Goal: Transaction & Acquisition: Purchase product/service

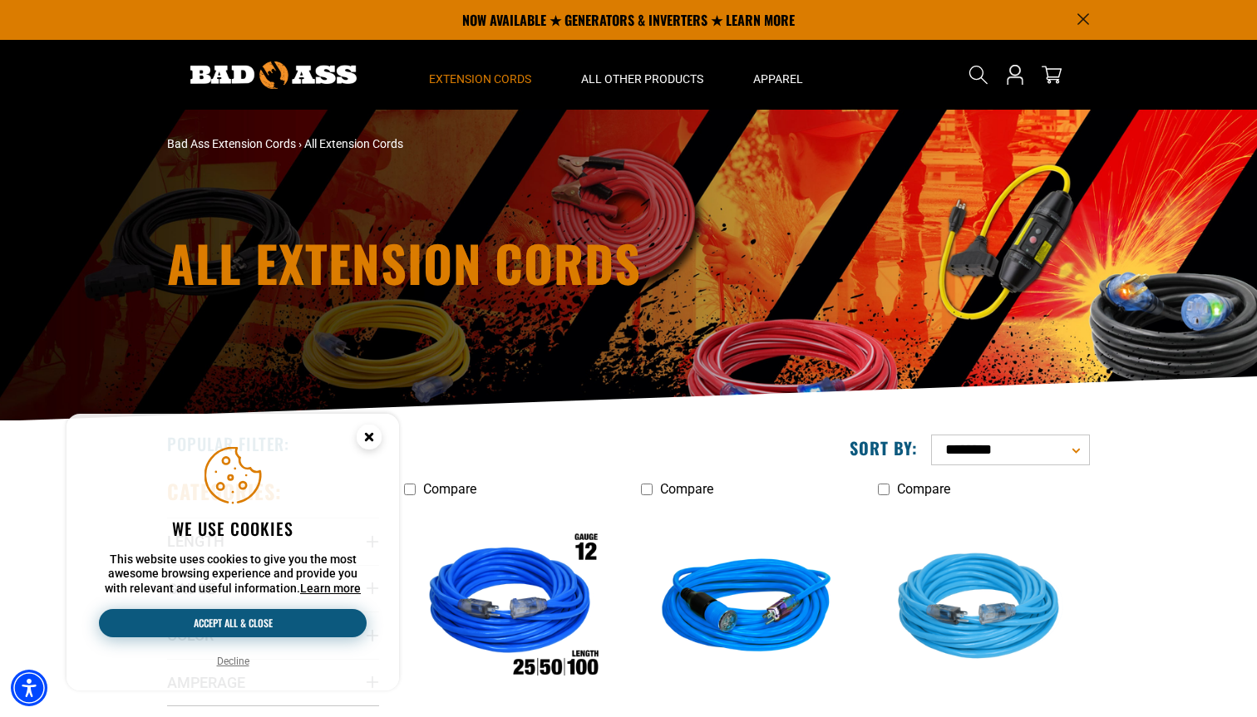
click at [234, 631] on button "Accept all & close" at bounding box center [233, 623] width 268 height 28
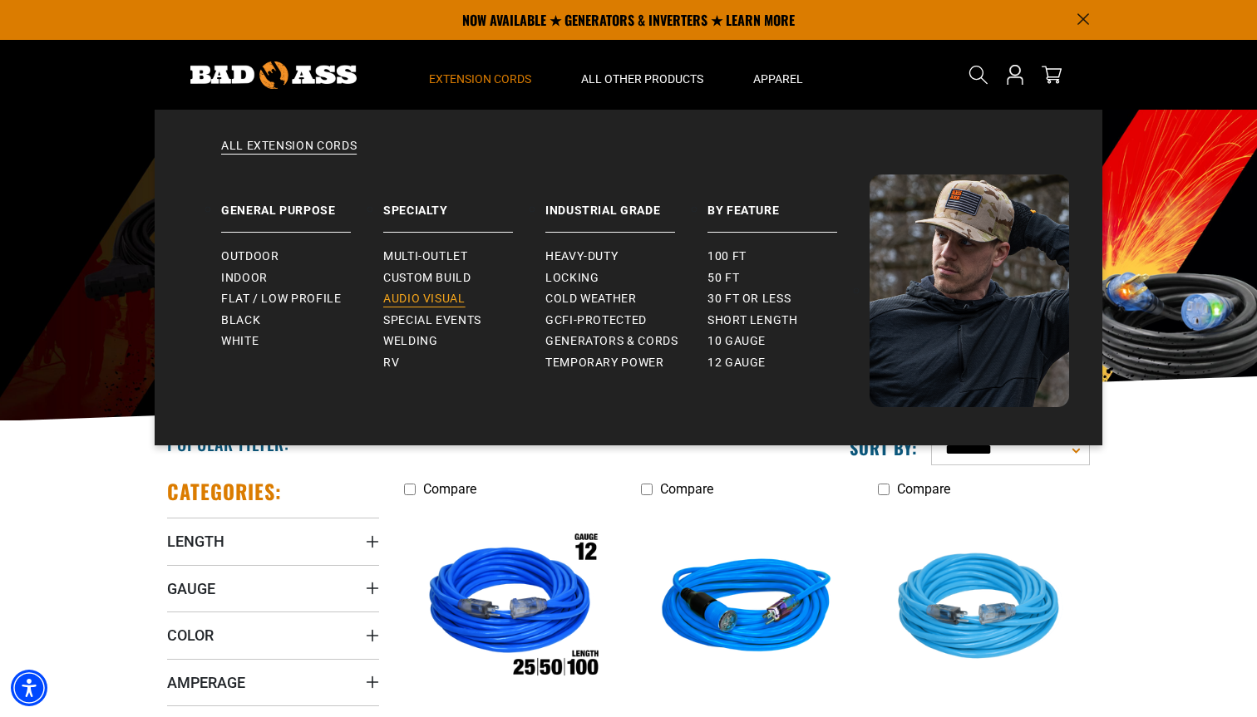
click at [458, 305] on span "Audio Visual" at bounding box center [424, 299] width 82 height 15
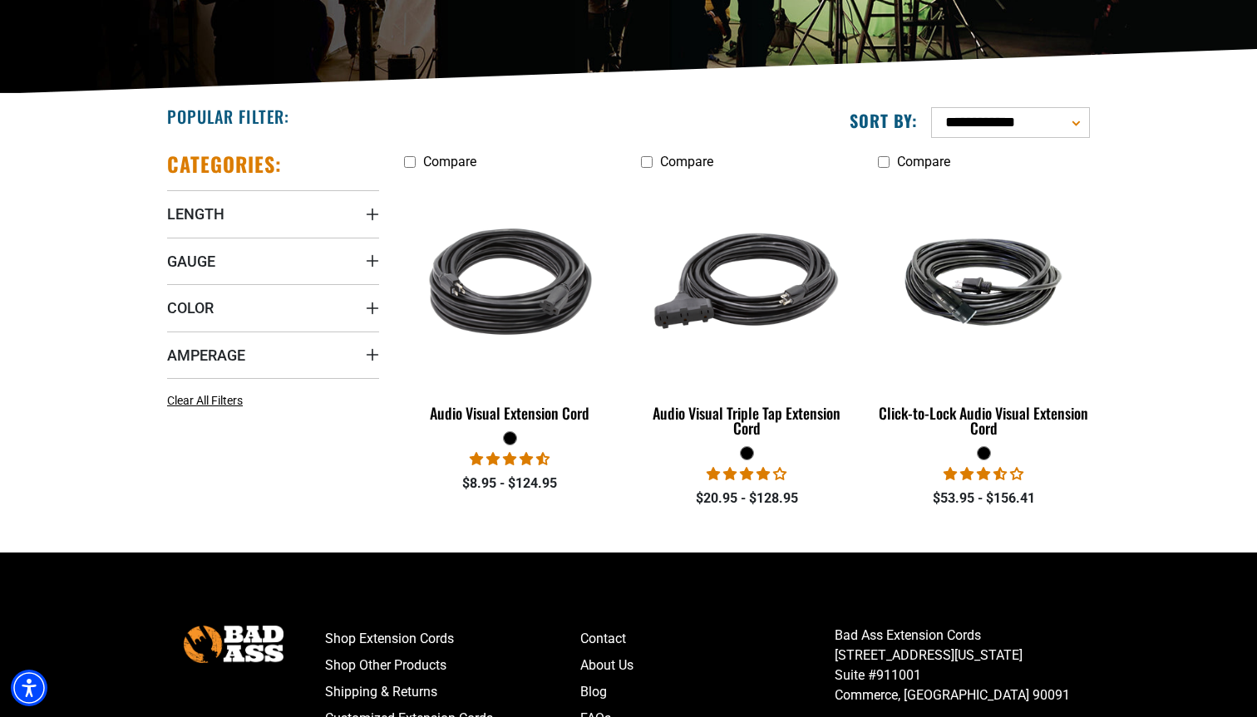
scroll to position [342, 0]
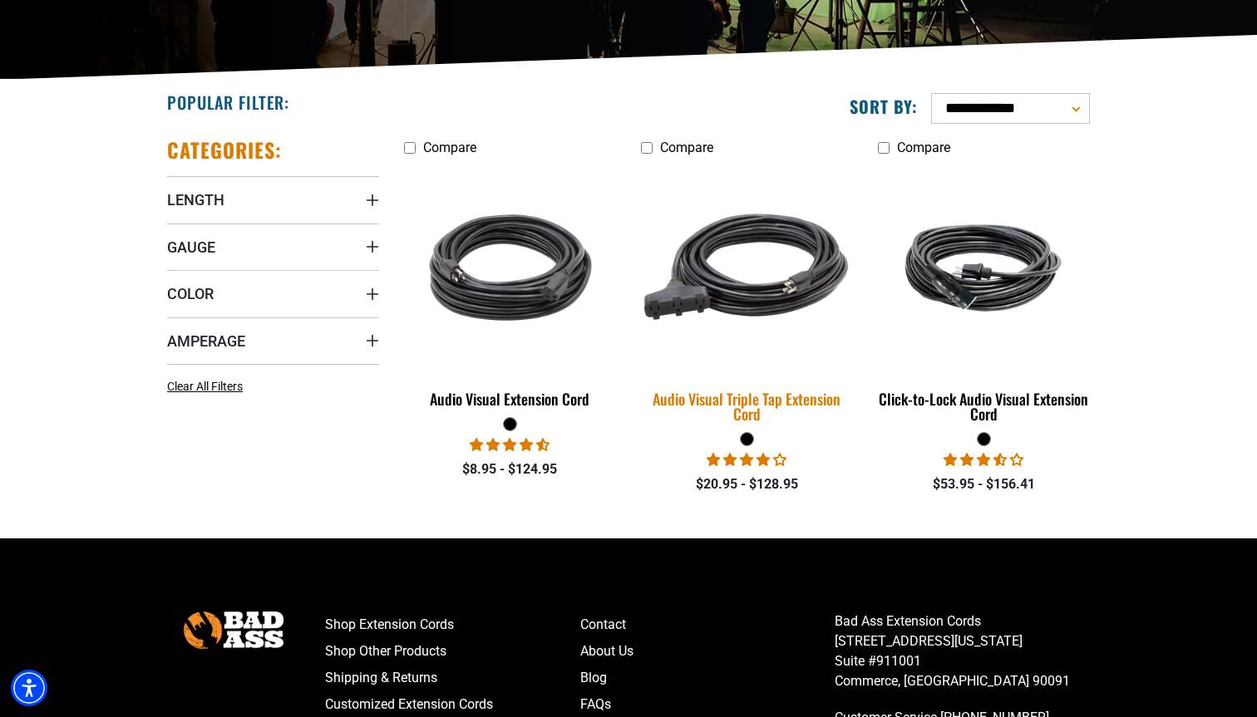
click at [724, 405] on div "Audio Visual Triple Tap Extension Cord" at bounding box center [747, 407] width 212 height 30
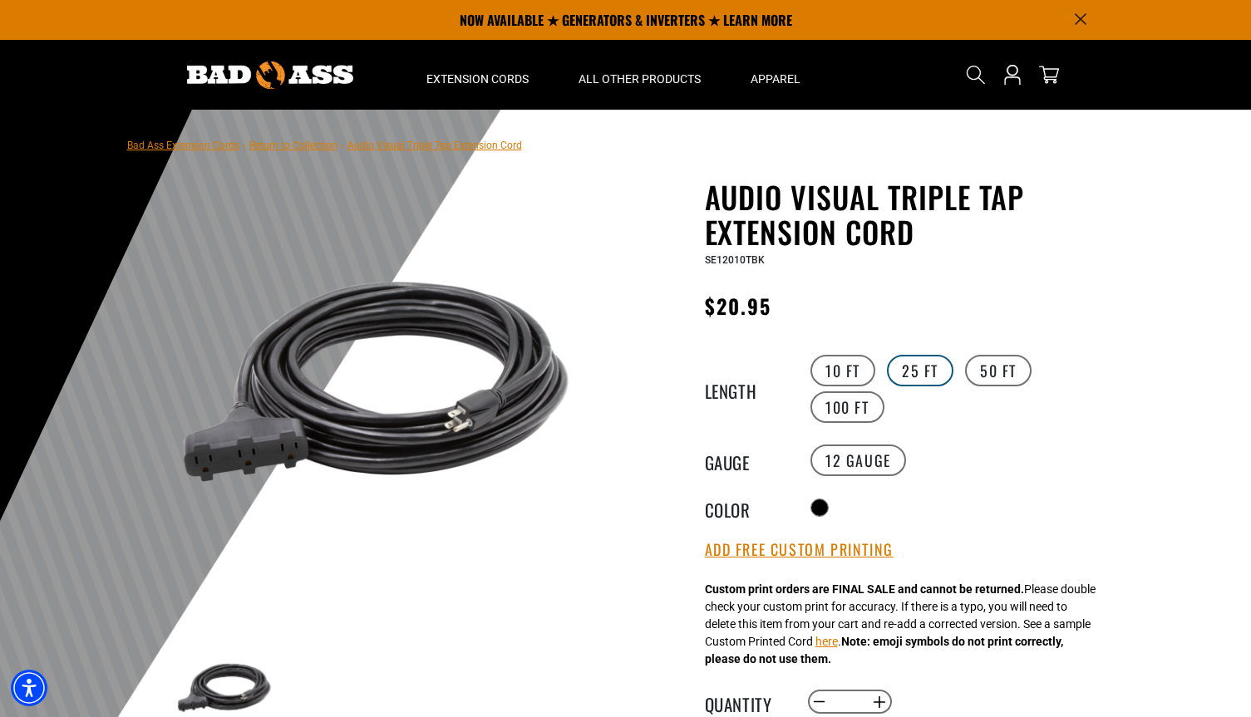
click at [927, 370] on label "25 FT" at bounding box center [920, 371] width 67 height 32
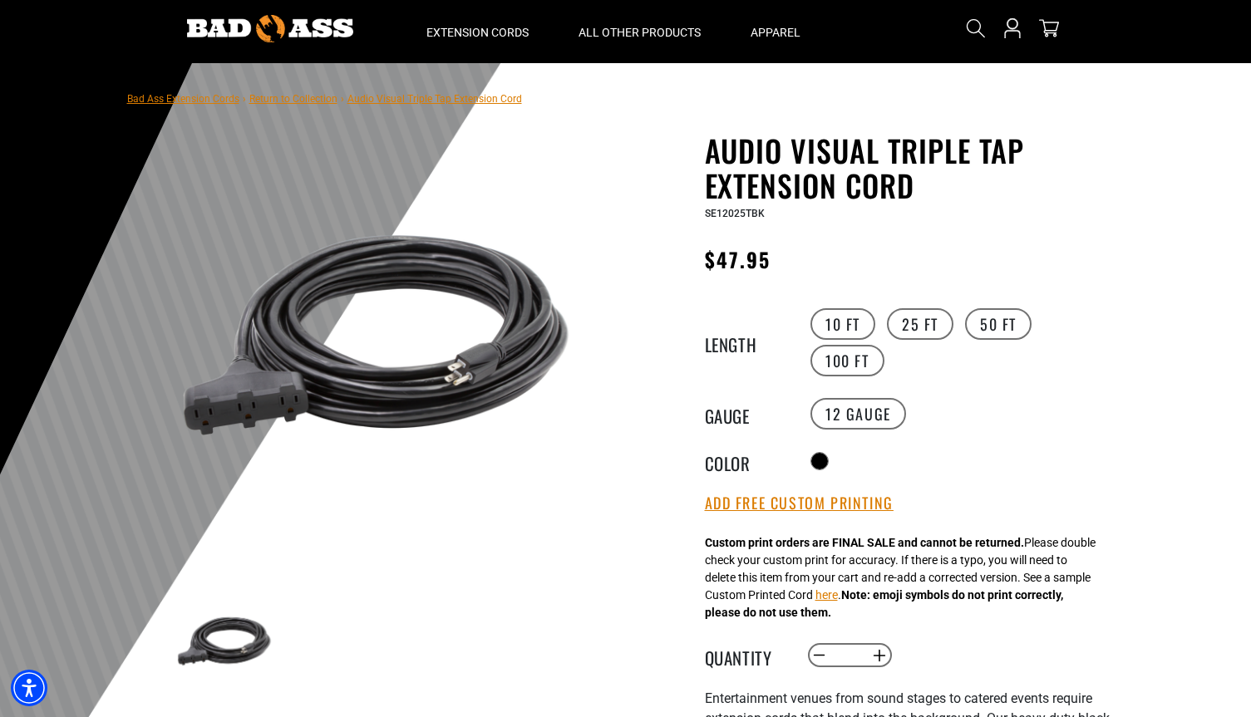
scroll to position [112, 0]
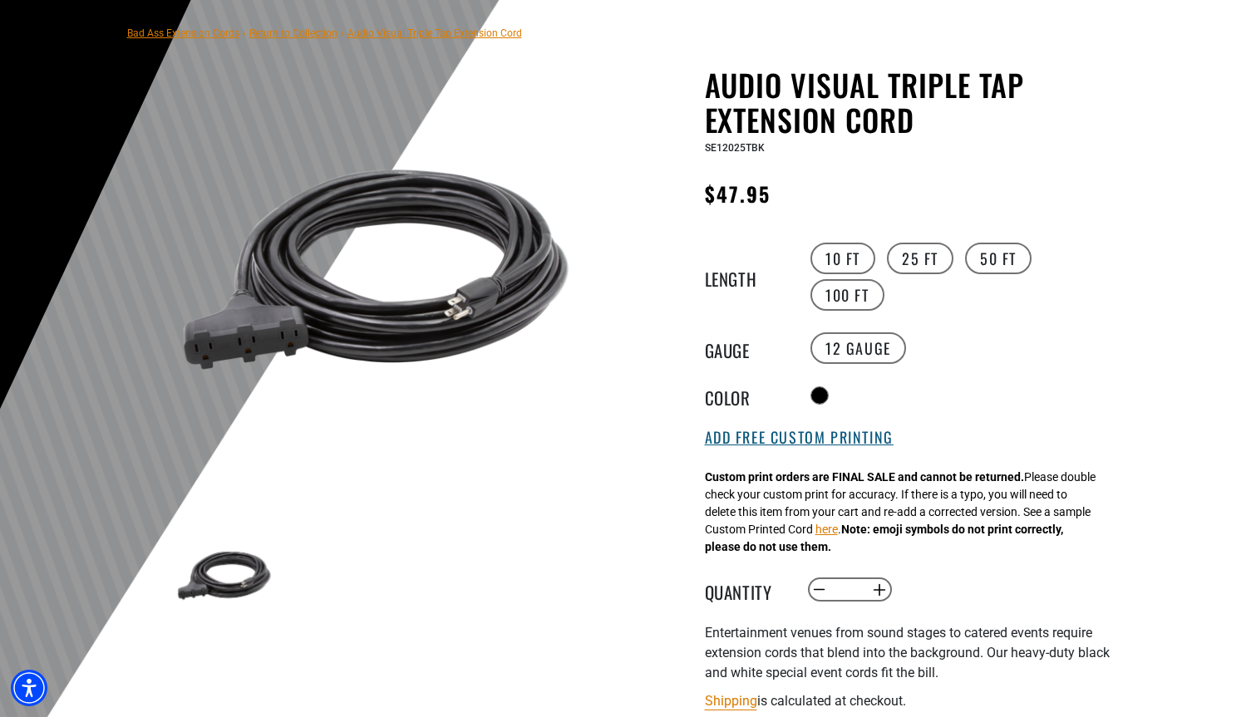
click at [856, 436] on button "Add Free Custom Printing" at bounding box center [799, 438] width 189 height 18
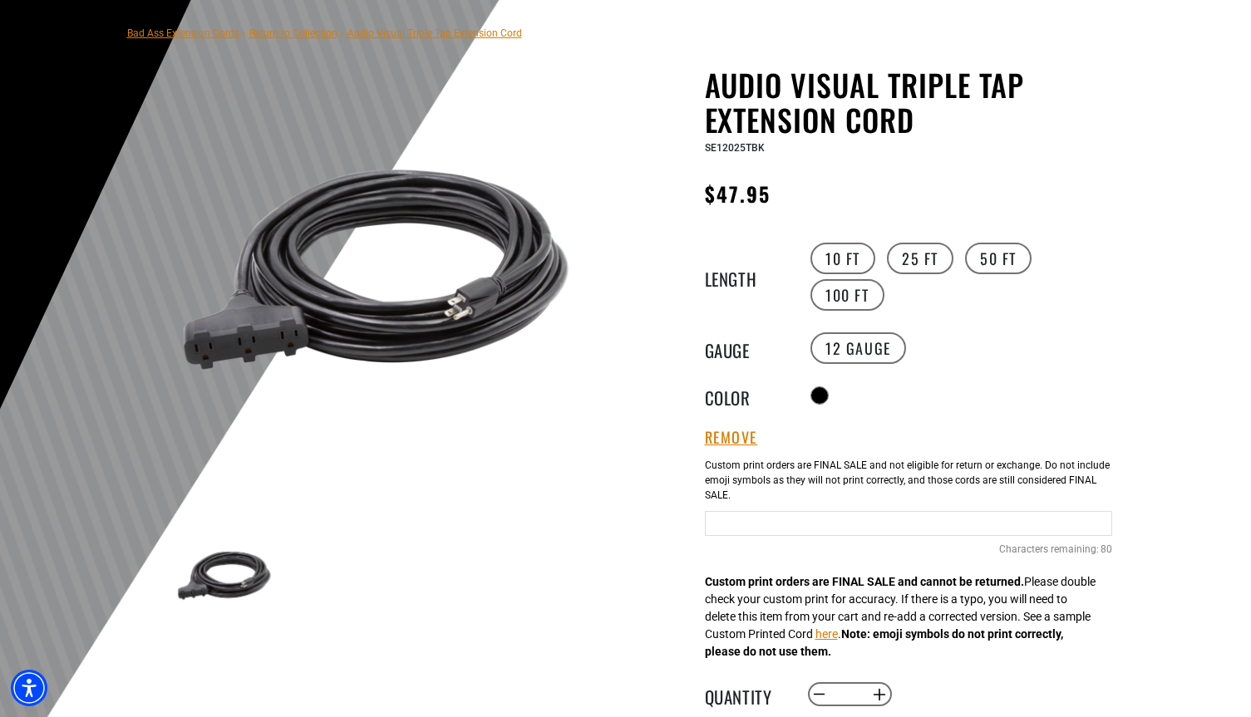
click at [833, 520] on input "Text field" at bounding box center [908, 523] width 407 height 25
type input "**********"
click at [638, 579] on div "Audio Visual Triple Tap Extension Cord Audio Visual Triple Tap Extension Cord S…" at bounding box center [875, 590] width 474 height 1046
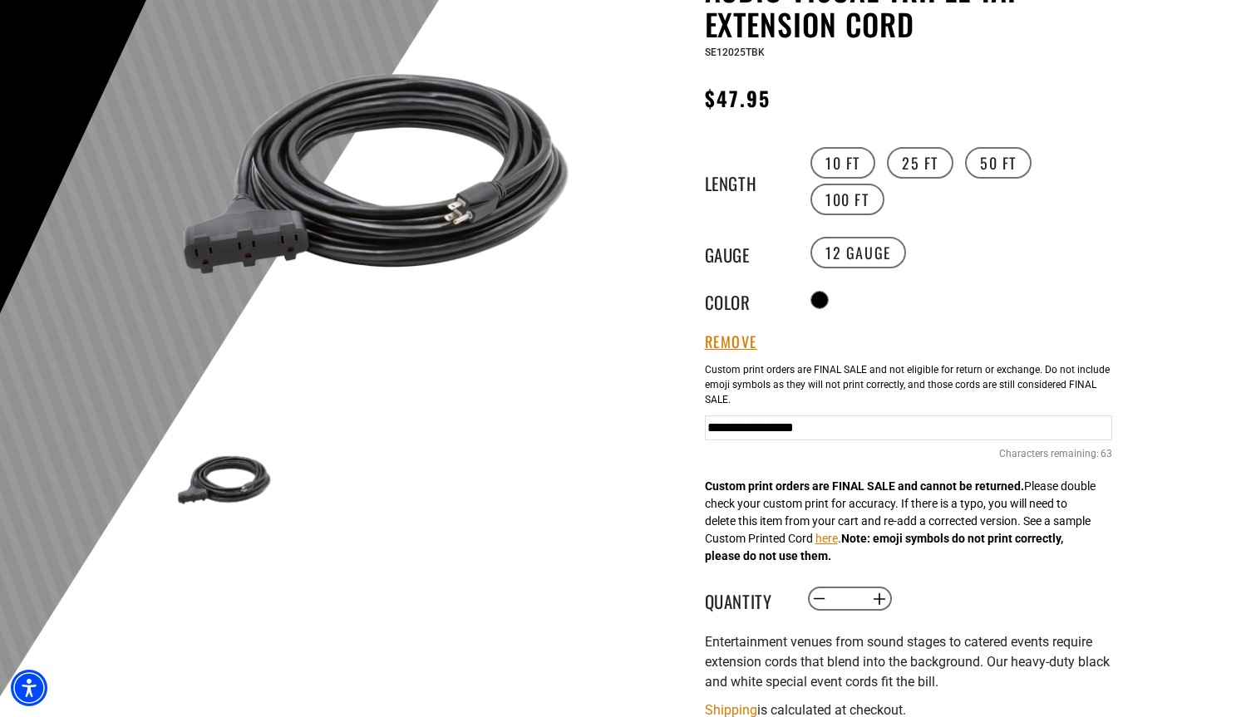
scroll to position [216, 0]
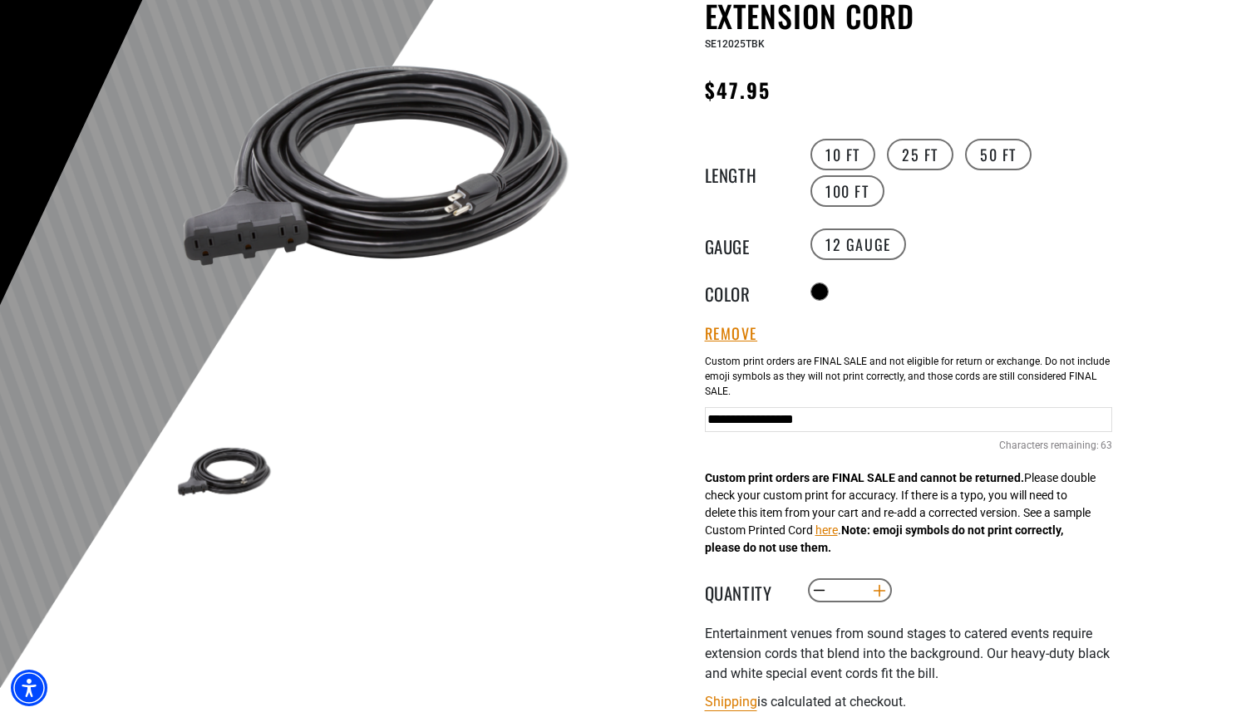
click at [879, 594] on button "Increase quantity for Audio Visual Triple Tap Extension Cord" at bounding box center [879, 591] width 26 height 28
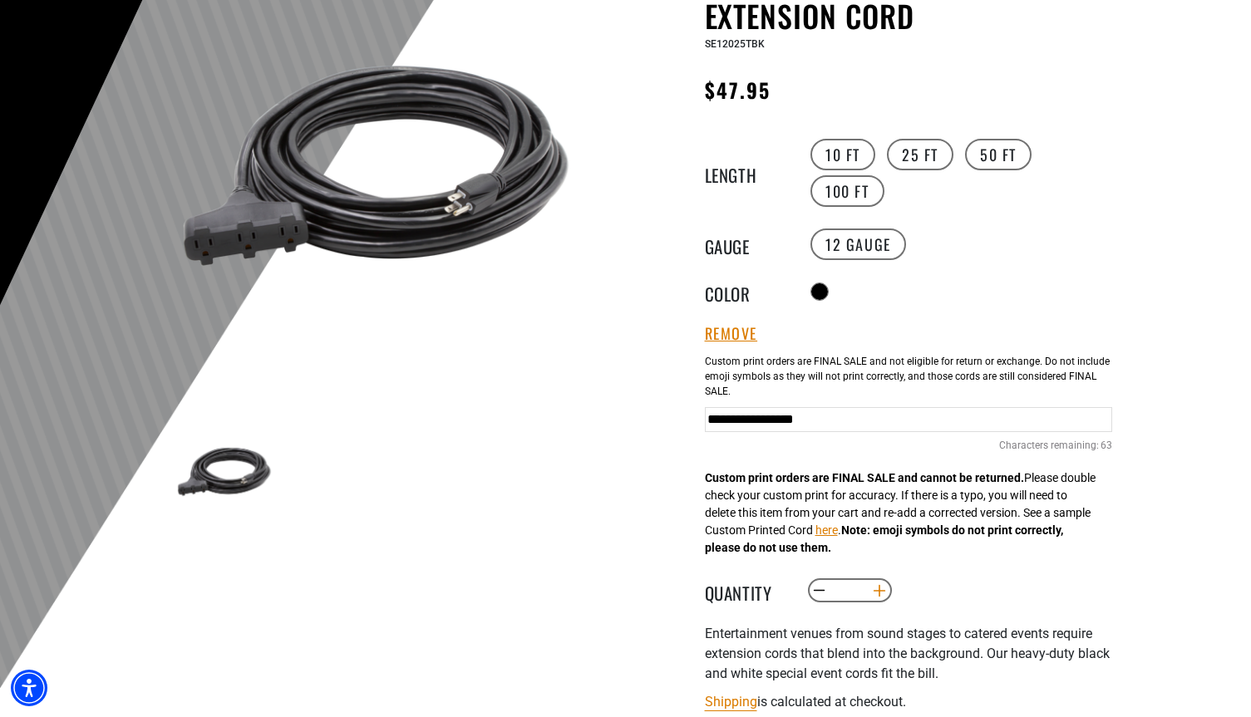
click at [879, 594] on button "Increase quantity for Audio Visual Triple Tap Extension Cord" at bounding box center [879, 591] width 26 height 28
type input "**"
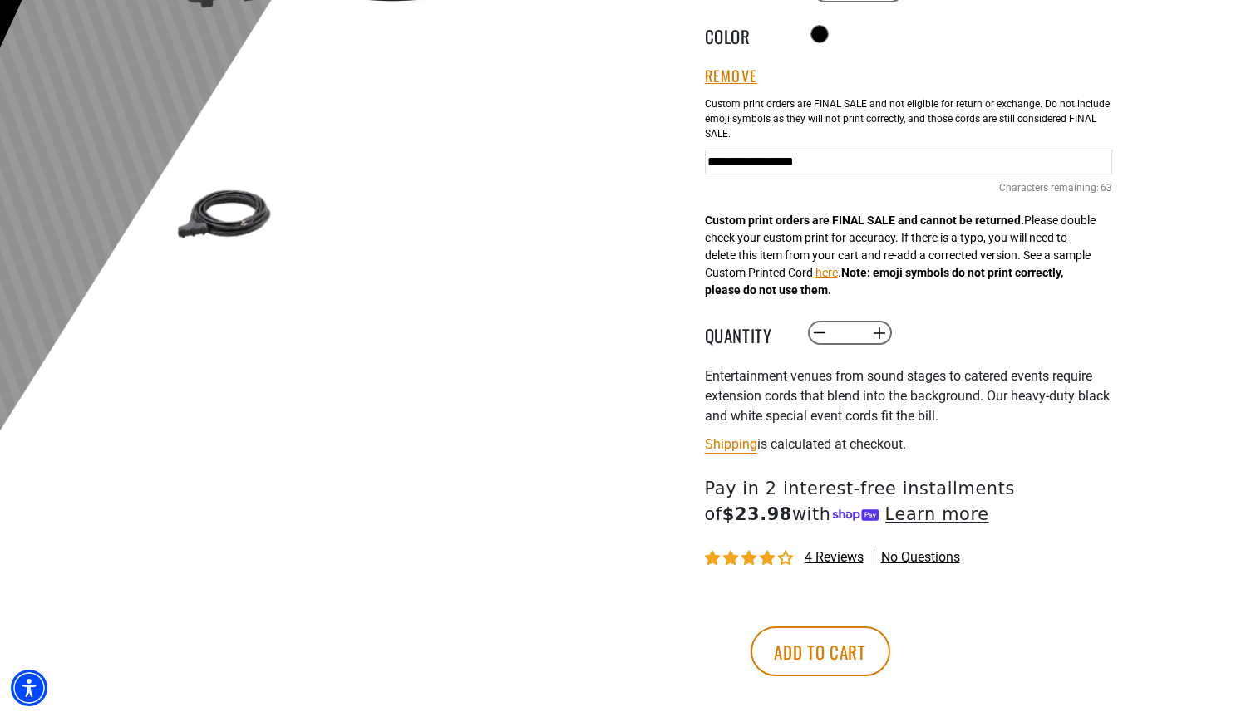
scroll to position [519, 0]
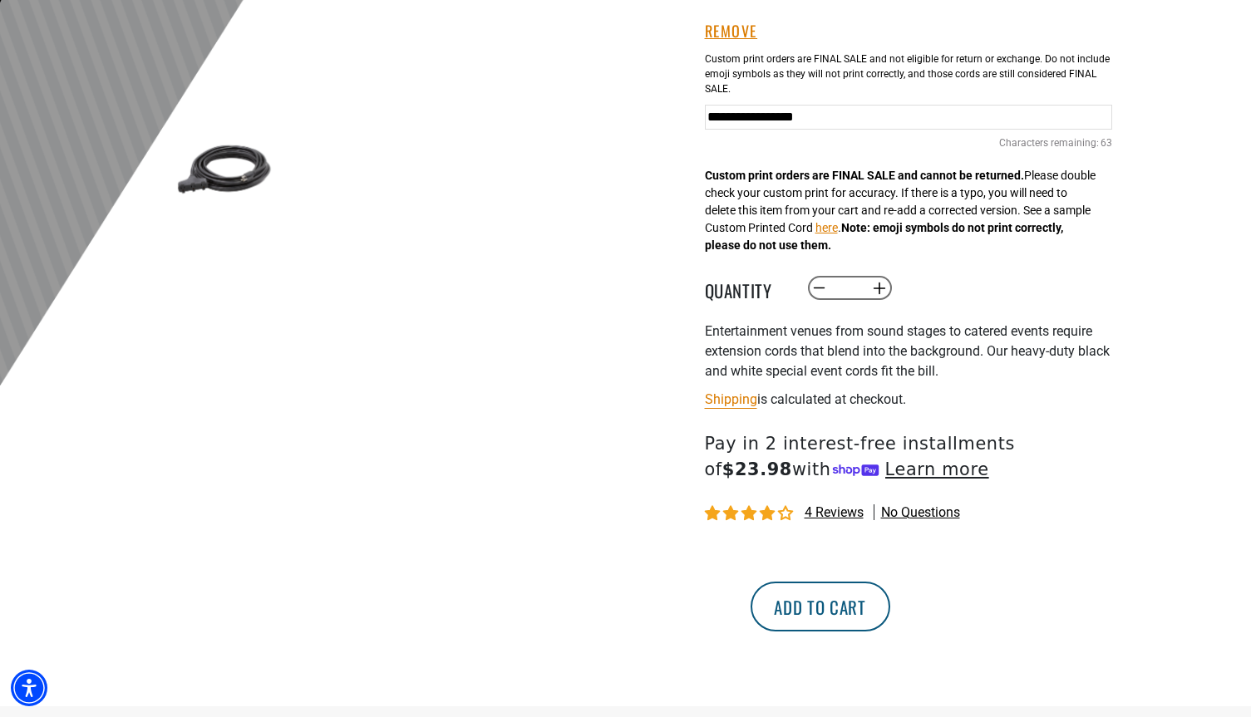
click at [890, 618] on button "Add to cart" at bounding box center [821, 607] width 140 height 50
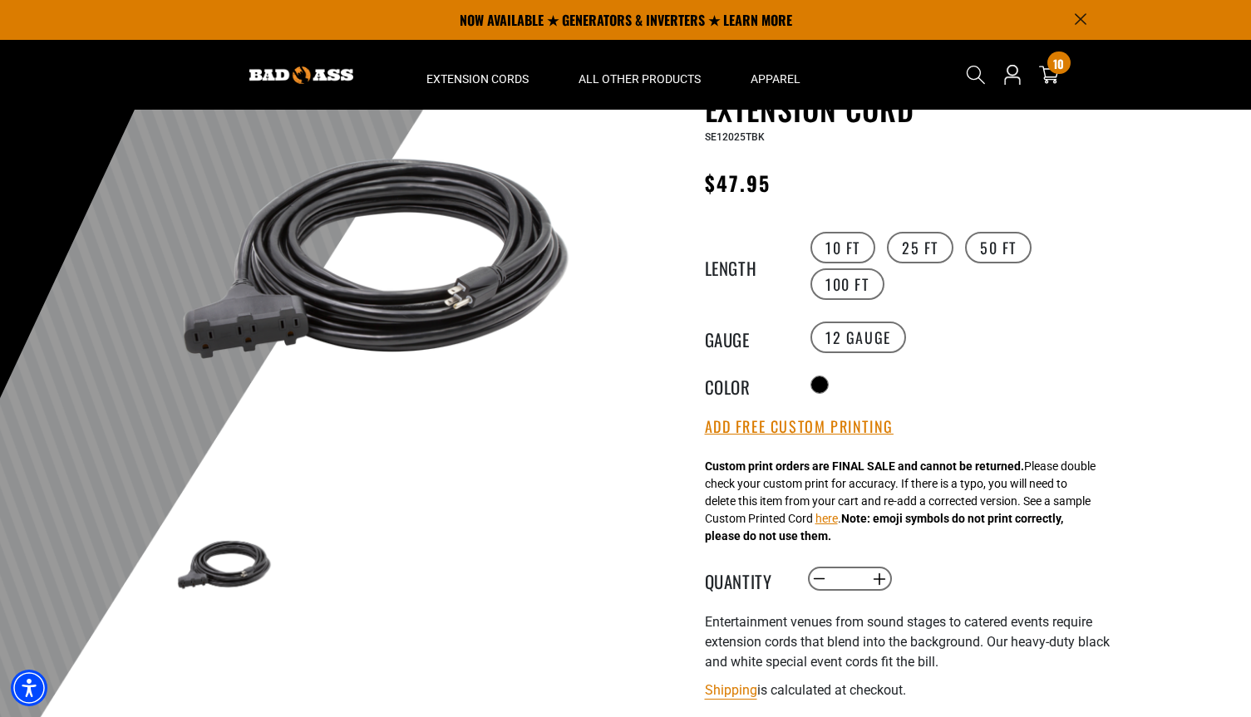
scroll to position [122, 0]
click at [994, 247] on label "50 FT" at bounding box center [998, 249] width 67 height 32
click at [876, 579] on button "Increase quantity for Audio Visual Triple Tap Extension Cord" at bounding box center [879, 580] width 26 height 28
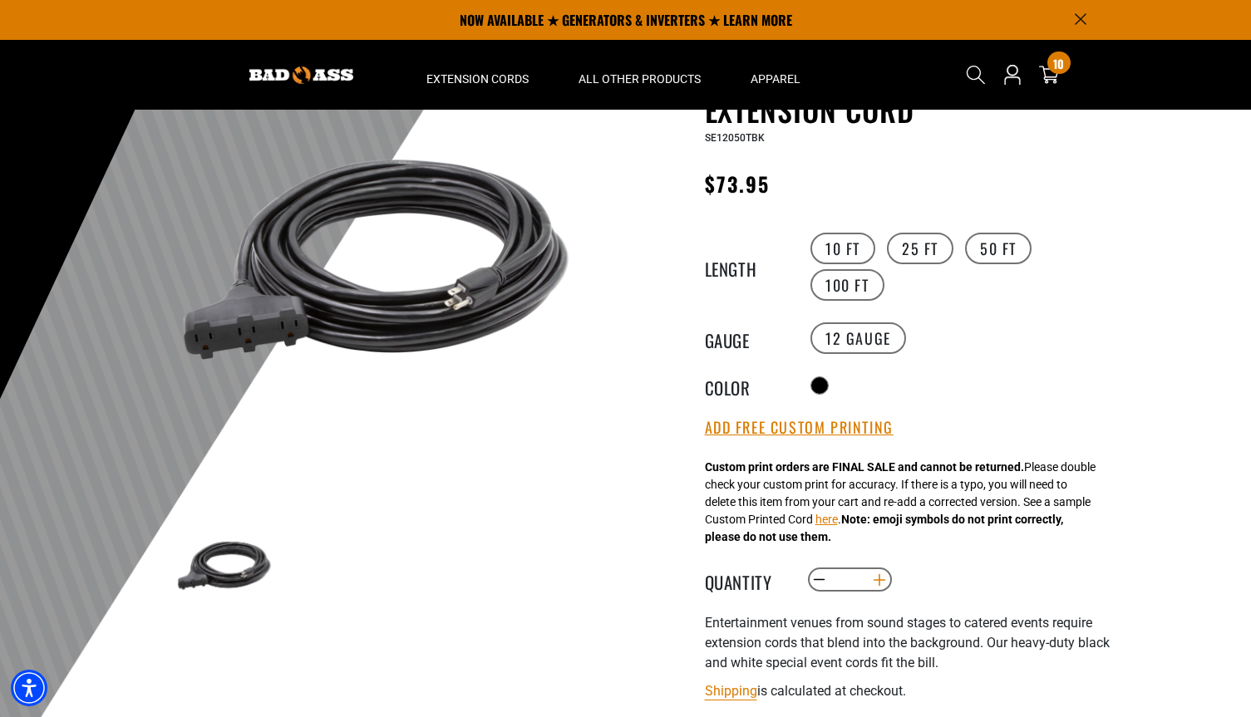
click at [876, 579] on button "Increase quantity for Audio Visual Triple Tap Extension Cord" at bounding box center [879, 580] width 26 height 28
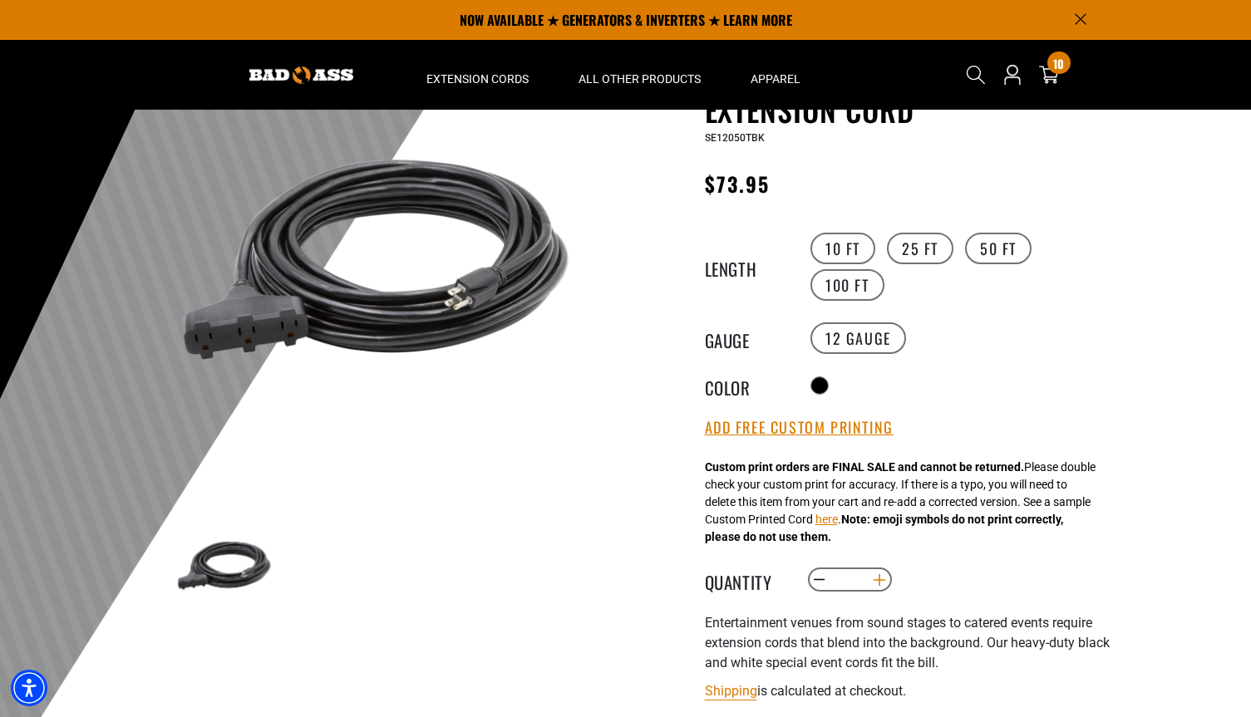
click at [876, 579] on button "Increase quantity for Audio Visual Triple Tap Extension Cord" at bounding box center [879, 580] width 26 height 28
click at [821, 578] on button "Decrease quantity for Audio Visual Triple Tap Extension Cord" at bounding box center [819, 580] width 26 height 28
type input "**"
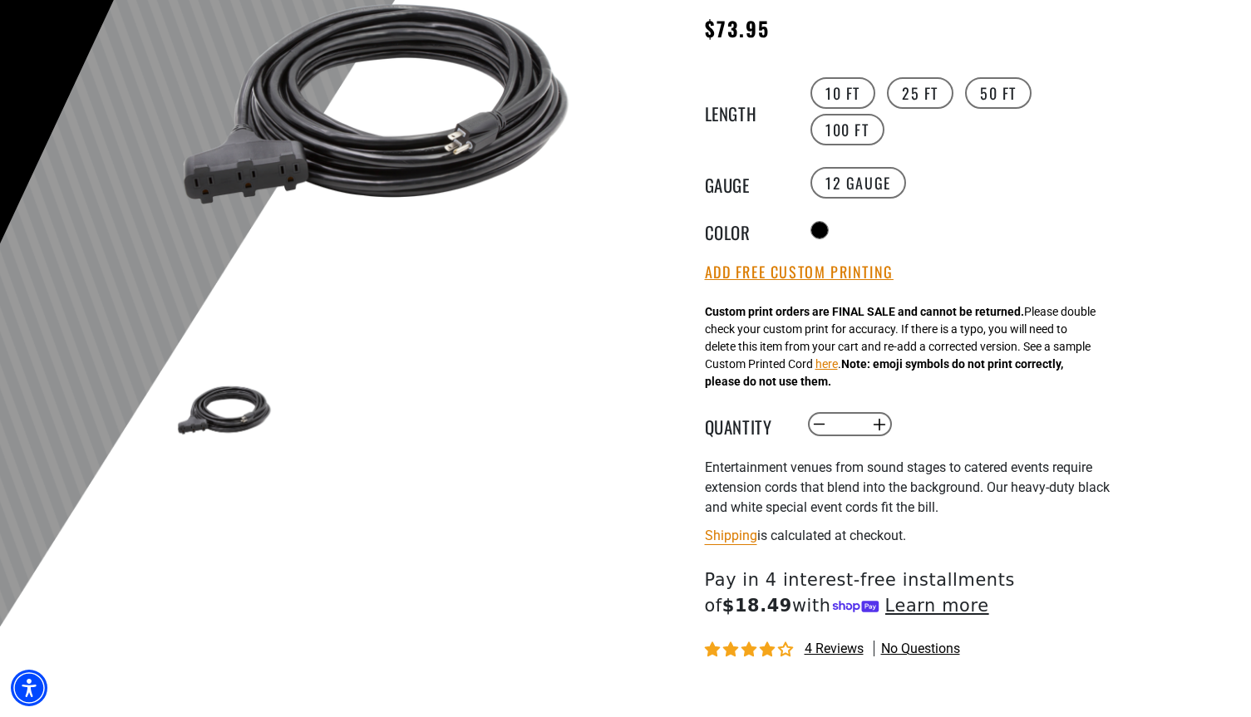
scroll to position [294, 0]
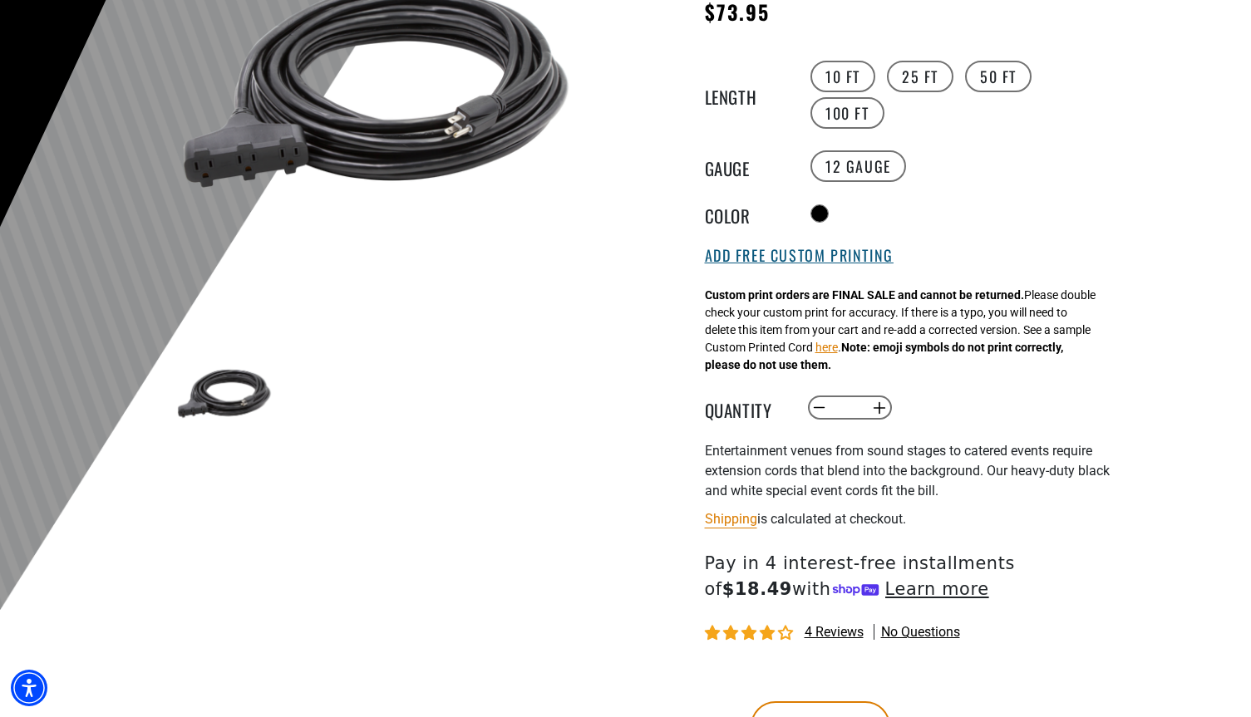
click at [811, 252] on button "Add Free Custom Printing" at bounding box center [799, 256] width 189 height 18
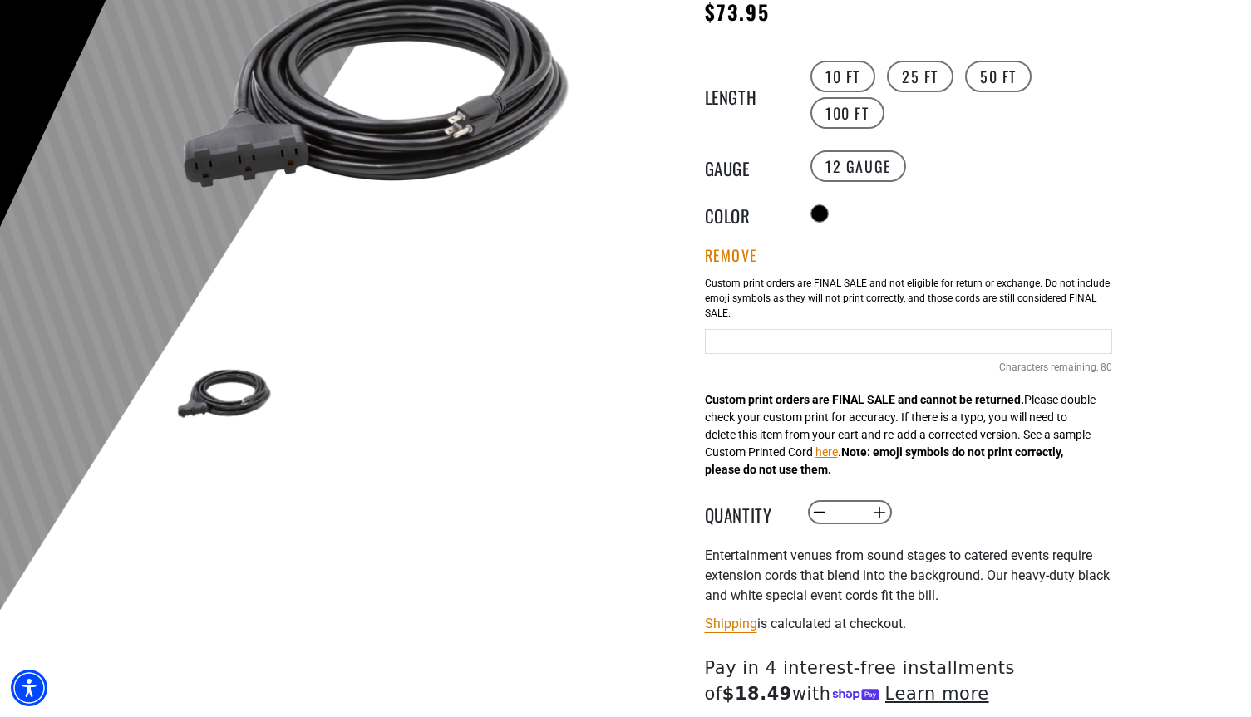
click at [801, 342] on input "Text field" at bounding box center [908, 341] width 407 height 25
type input "**********"
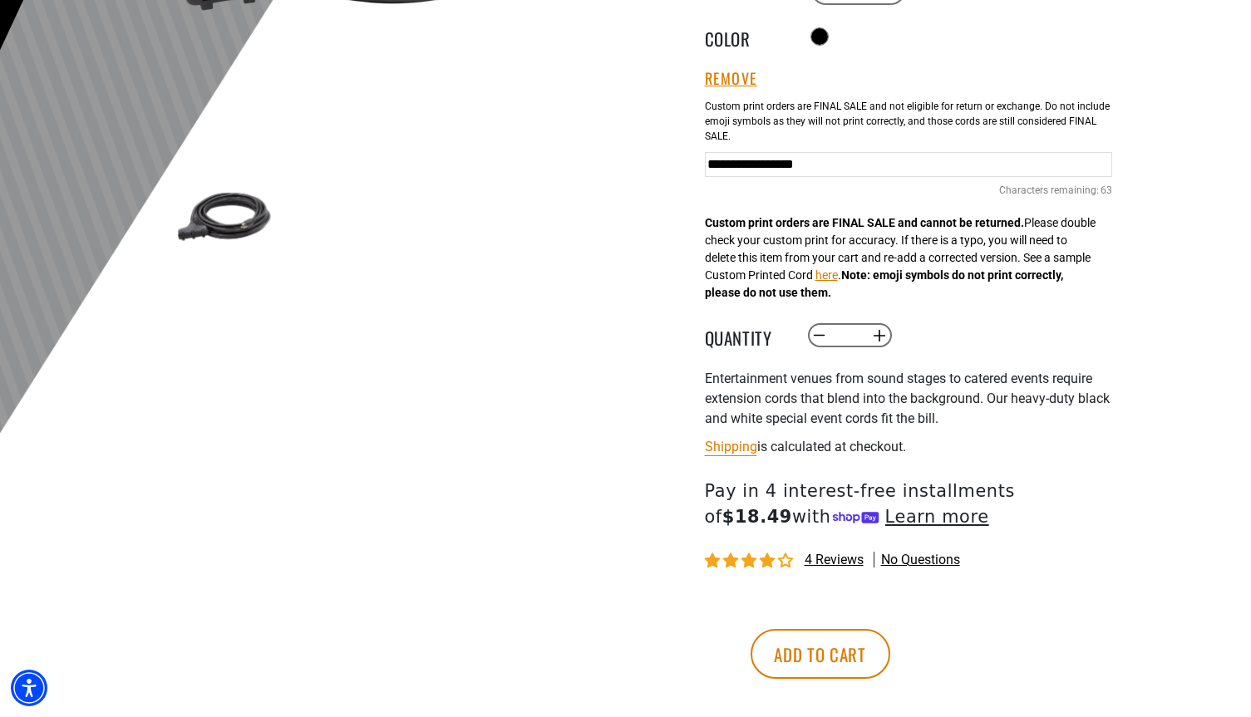
scroll to position [494, 0]
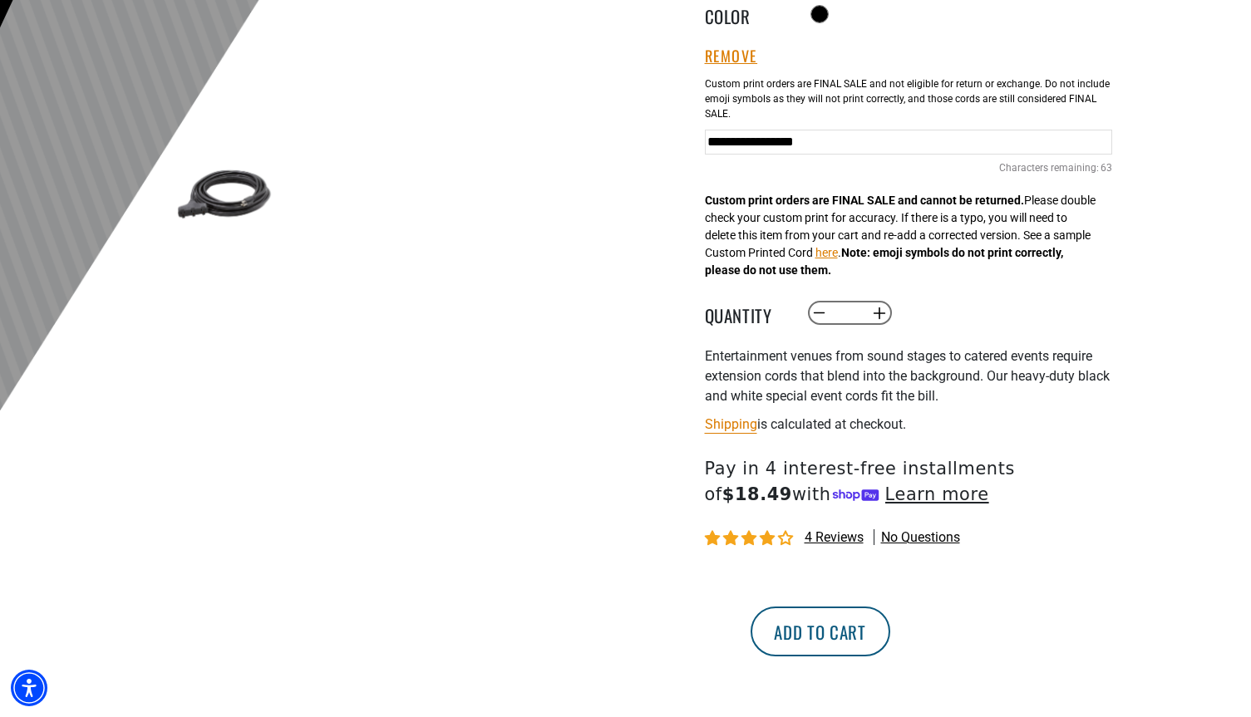
click at [890, 646] on button "Add to cart" at bounding box center [821, 632] width 140 height 50
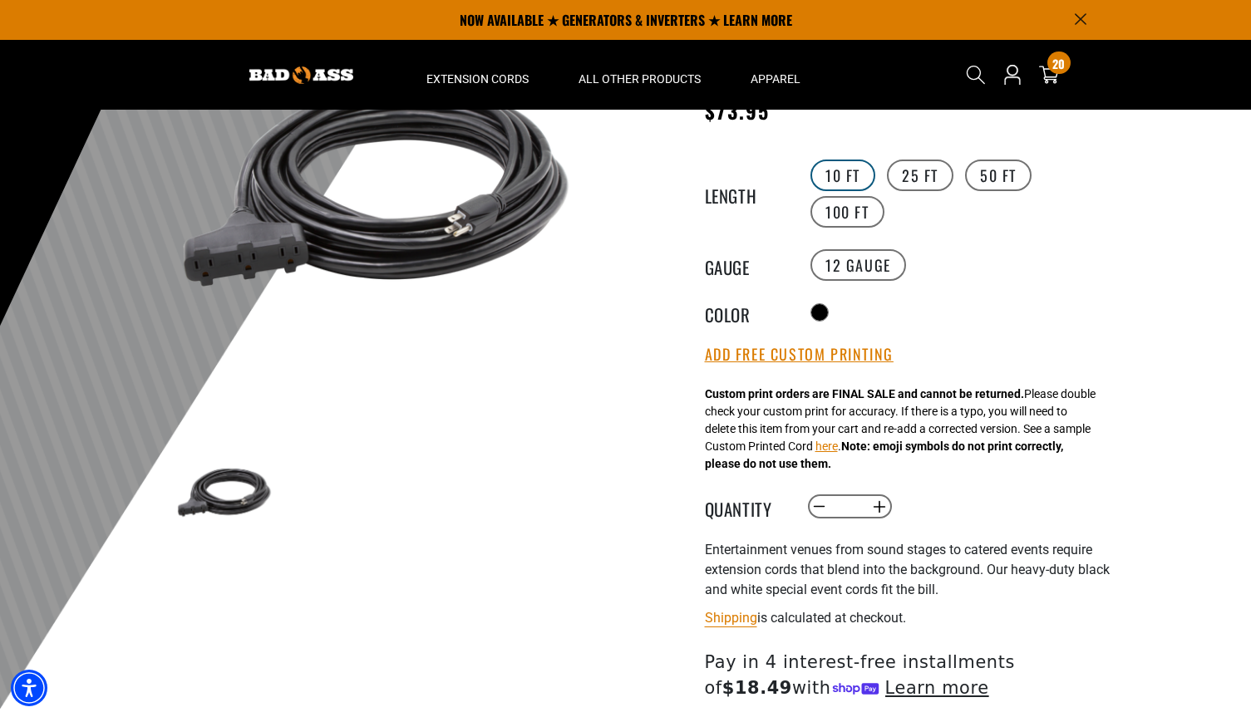
click at [830, 167] on label "10 FT" at bounding box center [843, 176] width 65 height 32
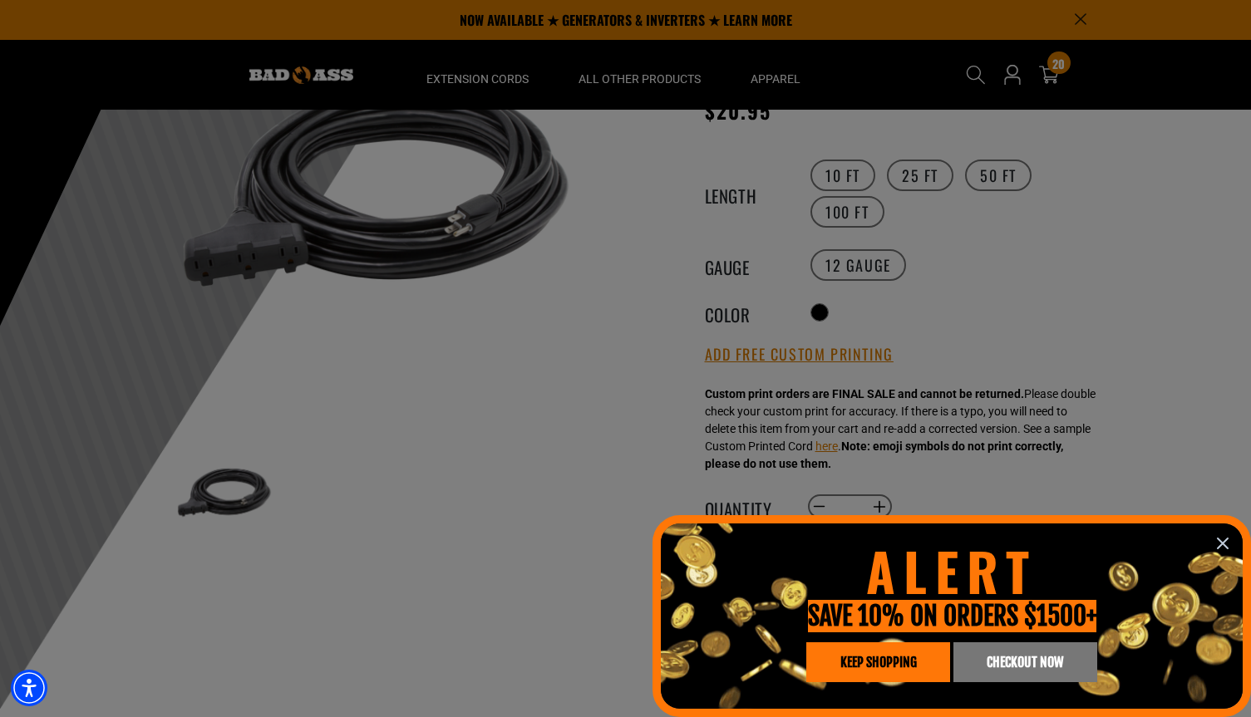
click at [1228, 546] on icon "information" at bounding box center [1223, 544] width 20 height 20
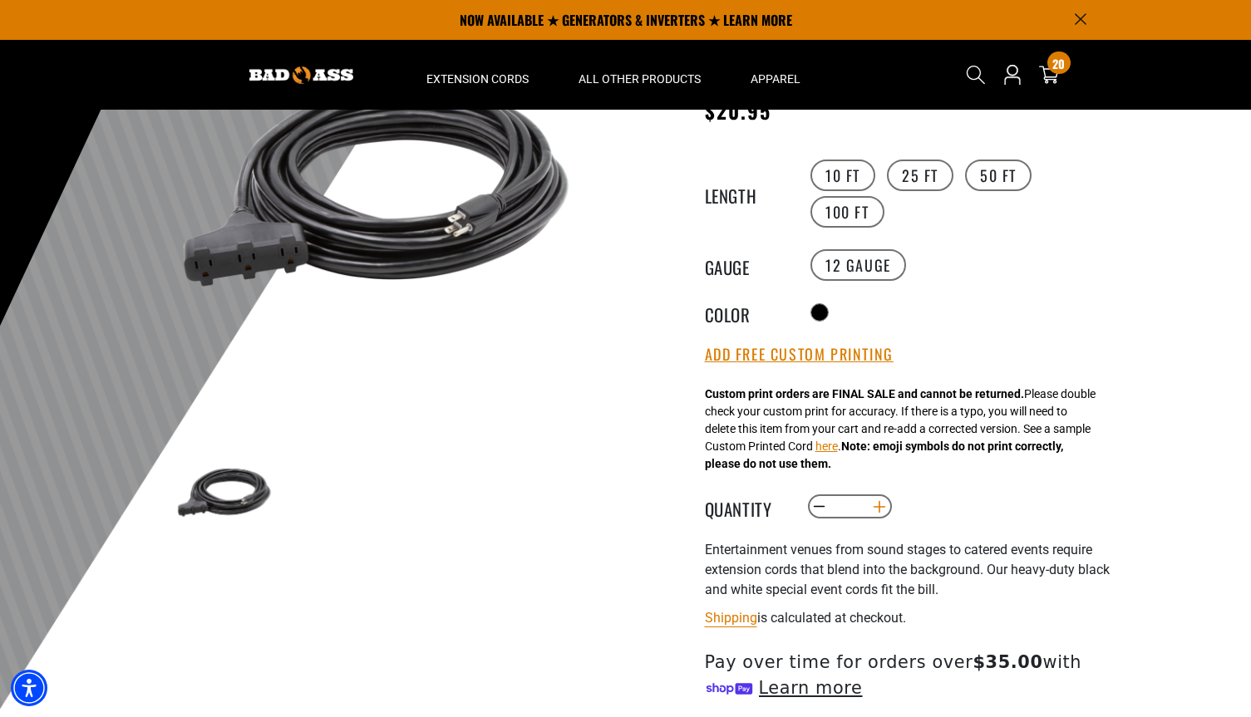
click at [875, 510] on button "Increase quantity for Audio Visual Triple Tap Extension Cord" at bounding box center [879, 507] width 26 height 28
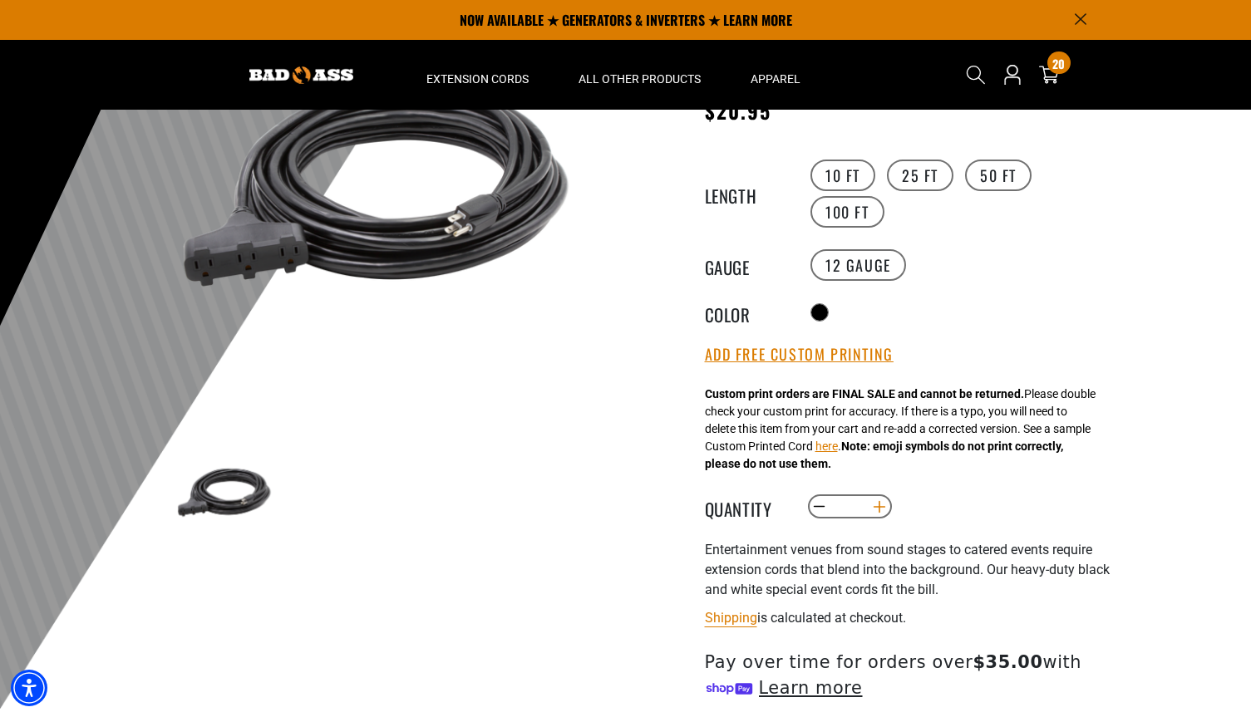
click at [875, 510] on button "Increase quantity for Audio Visual Triple Tap Extension Cord" at bounding box center [879, 507] width 26 height 28
type input "**"
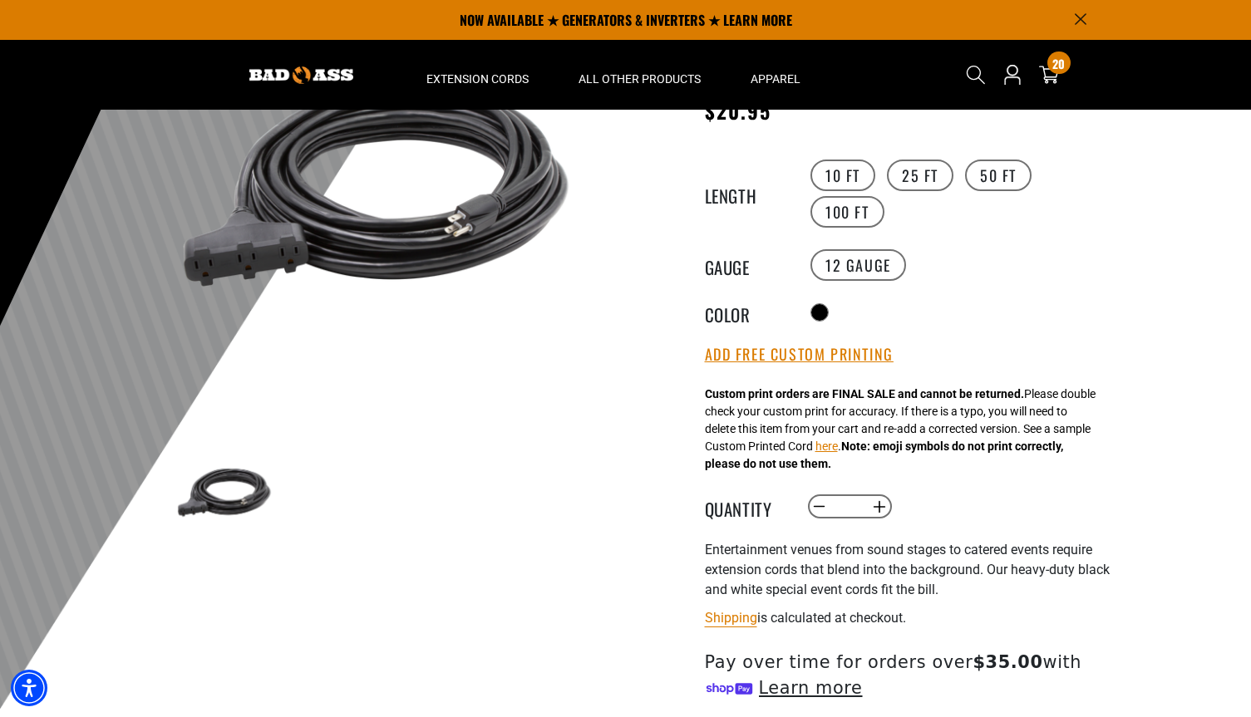
click at [835, 372] on div "Audio Visual Triple Tap Extension Cord Audio Visual Triple Tap Extension Cord S…" at bounding box center [908, 462] width 407 height 956
click at [837, 353] on button "Add Free Custom Printing" at bounding box center [799, 355] width 189 height 18
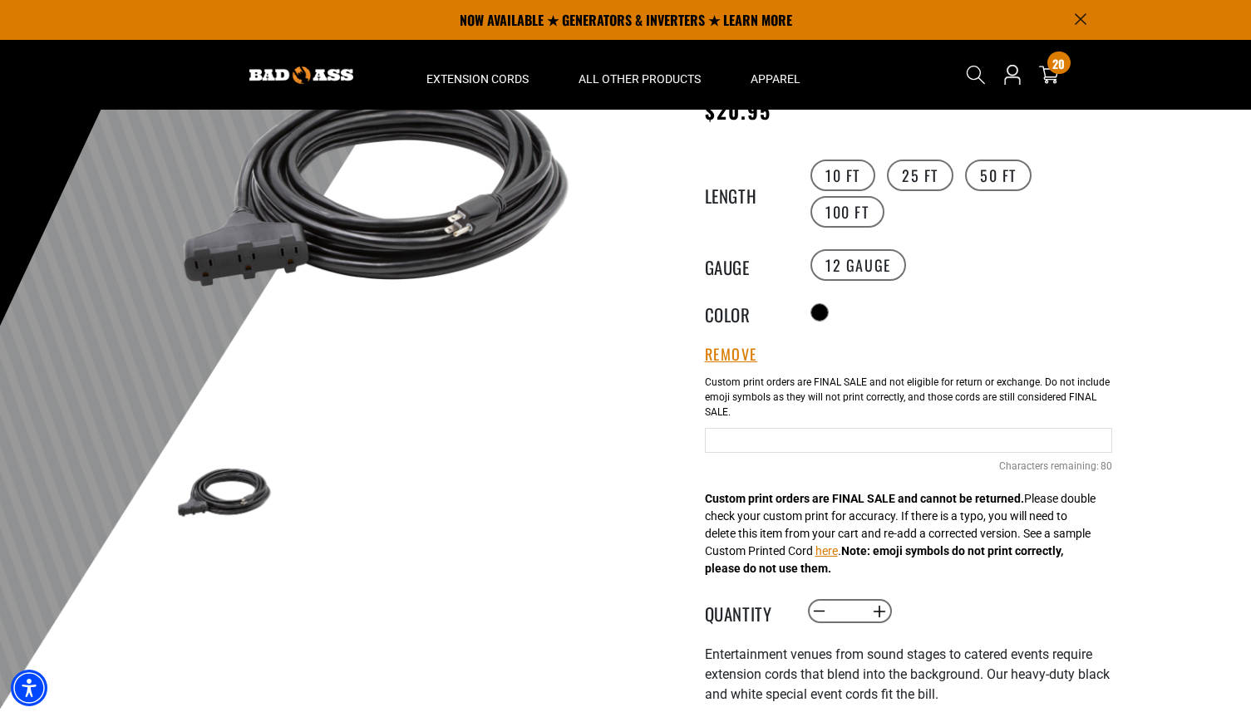
click at [816, 439] on input "Text field" at bounding box center [908, 440] width 407 height 25
type input "**********"
click at [1029, 306] on div "Radio button" at bounding box center [959, 312] width 306 height 27
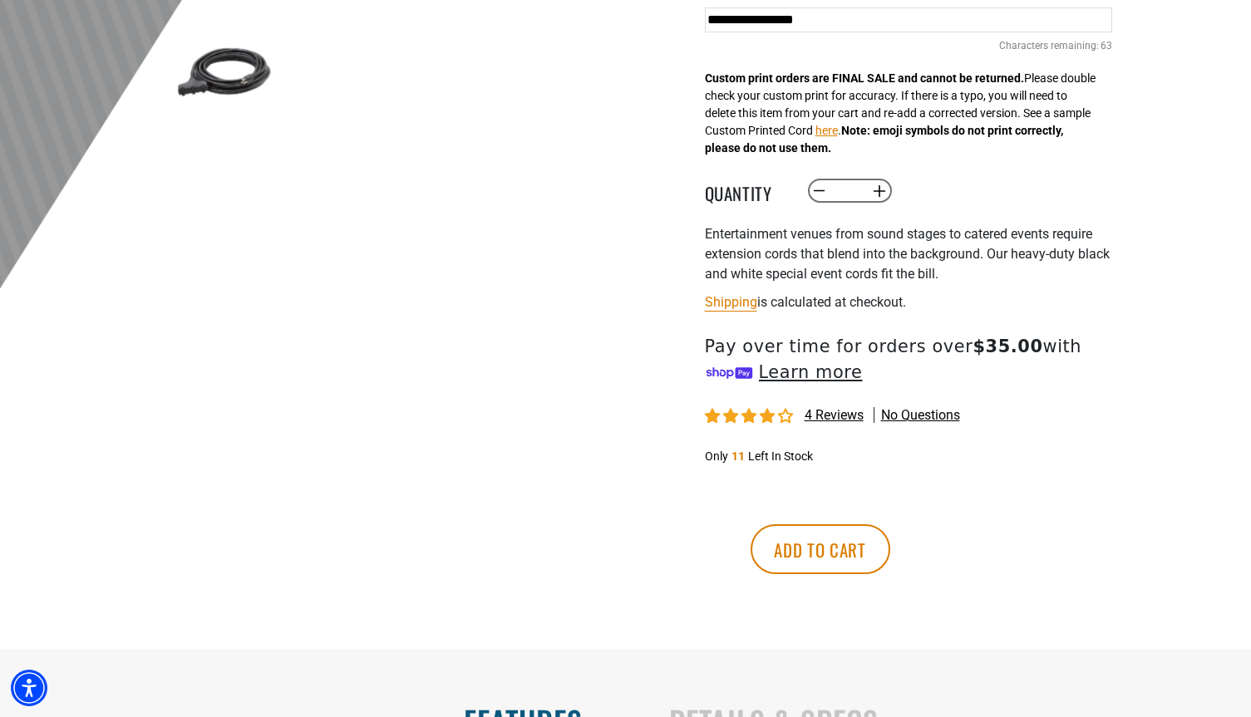
scroll to position [617, 0]
click at [890, 548] on button "Add to cart" at bounding box center [821, 549] width 140 height 50
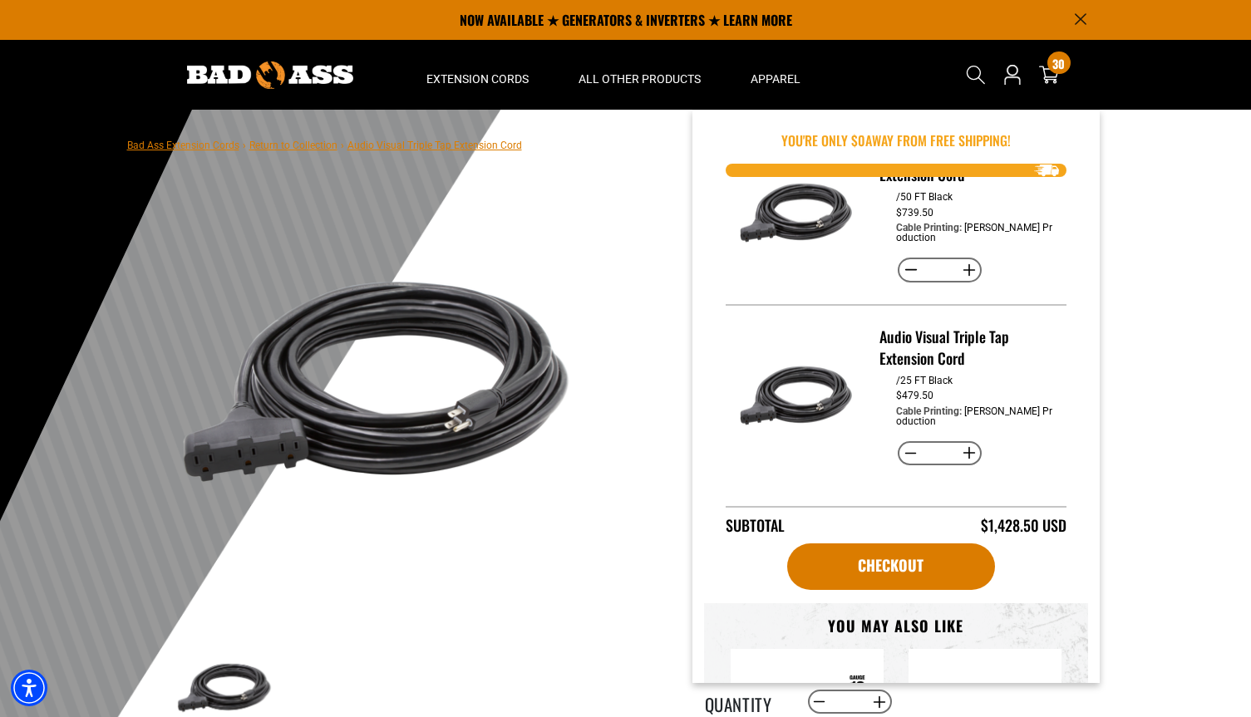
click at [532, 208] on img at bounding box center [376, 383] width 401 height 401
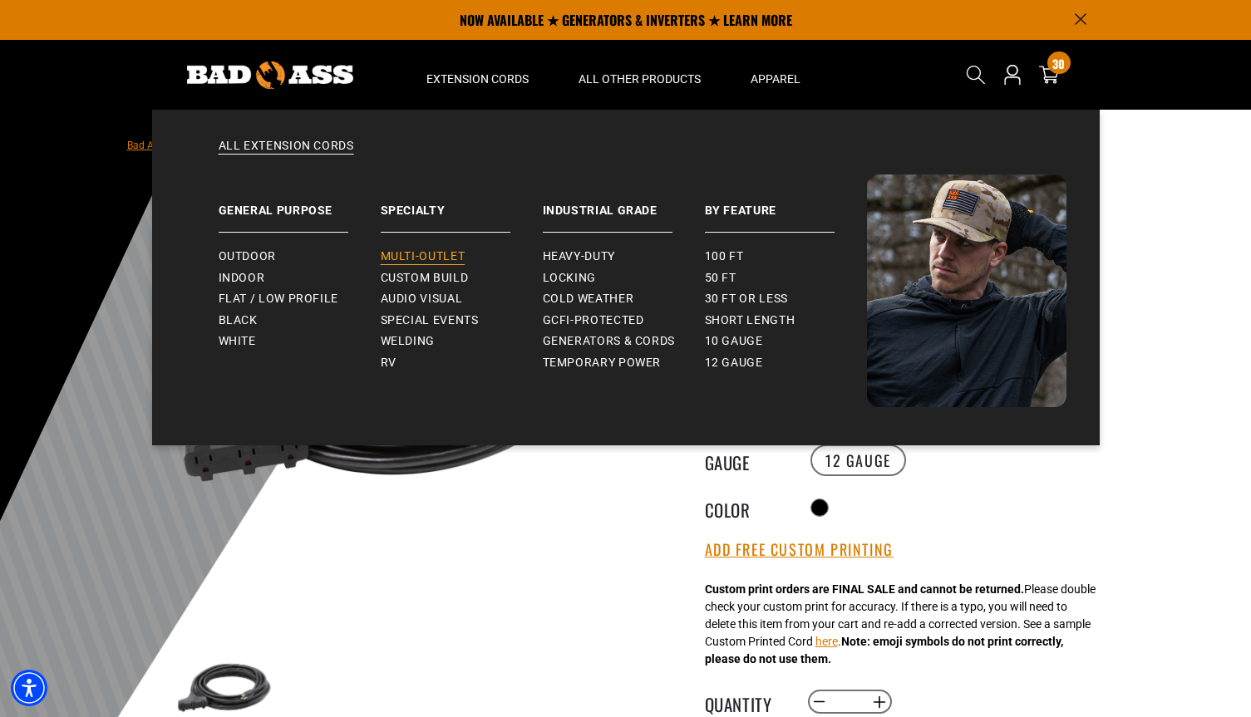
click at [426, 256] on span "Multi-Outlet" at bounding box center [423, 256] width 85 height 15
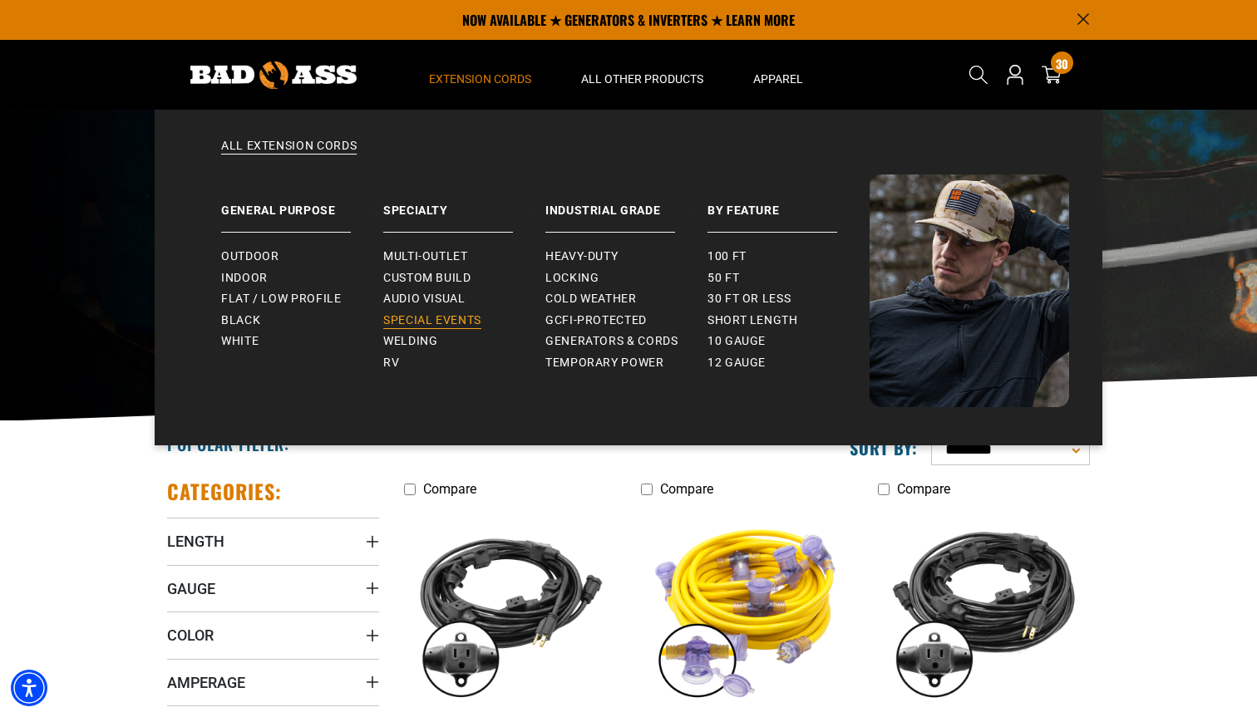
click at [402, 324] on span "Special Events" at bounding box center [432, 320] width 98 height 15
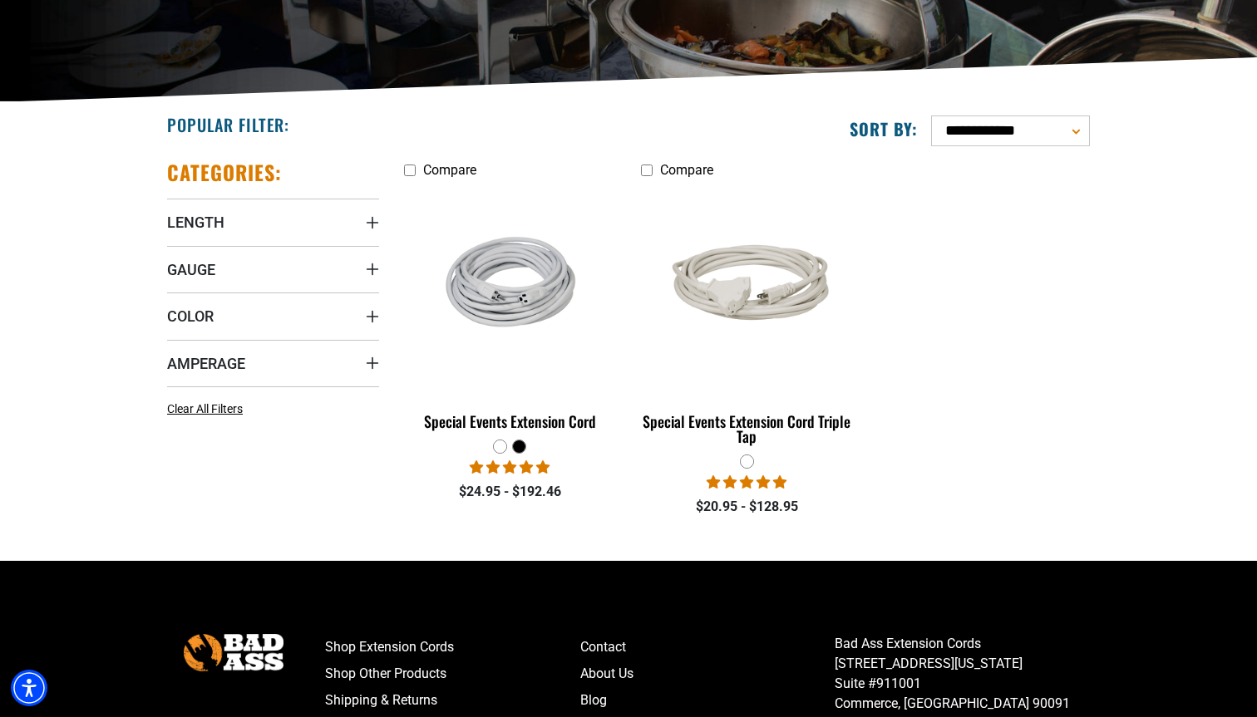
scroll to position [334, 0]
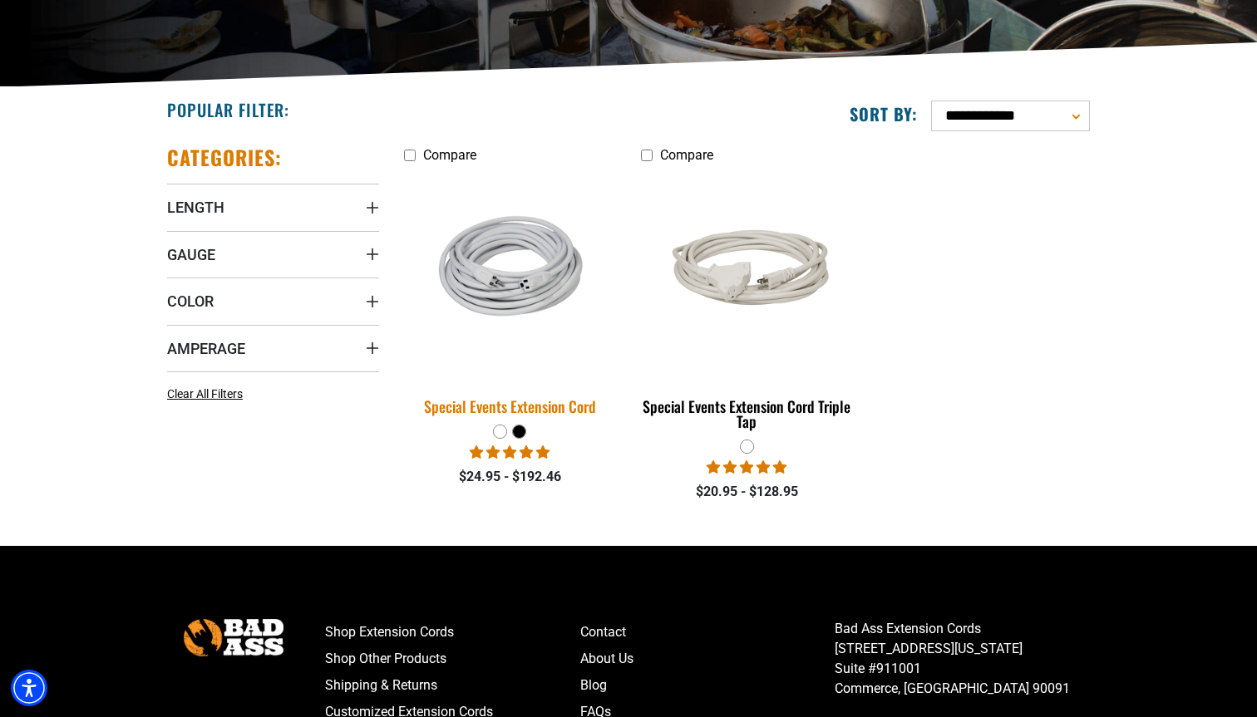
click at [569, 408] on div "Special Events Extension Cord" at bounding box center [510, 406] width 212 height 15
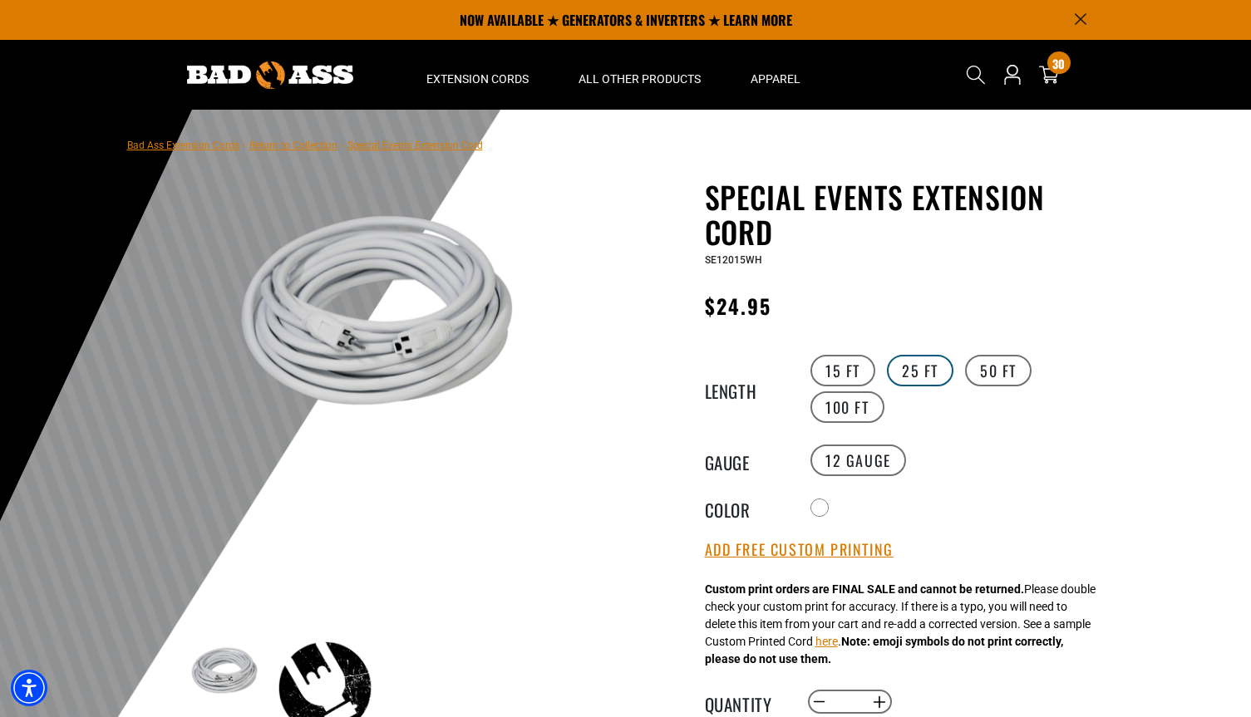
click at [926, 367] on label "25 FT" at bounding box center [920, 371] width 67 height 32
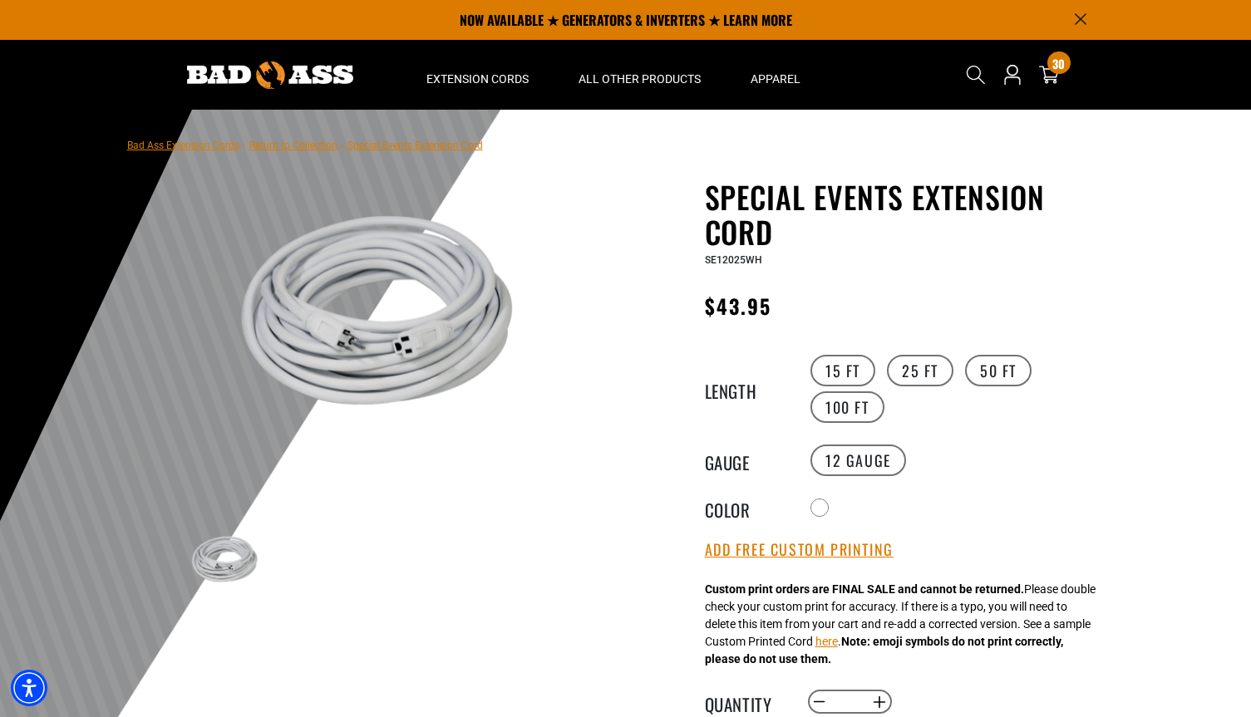
click at [301, 149] on link "Return to Collection" at bounding box center [293, 146] width 88 height 12
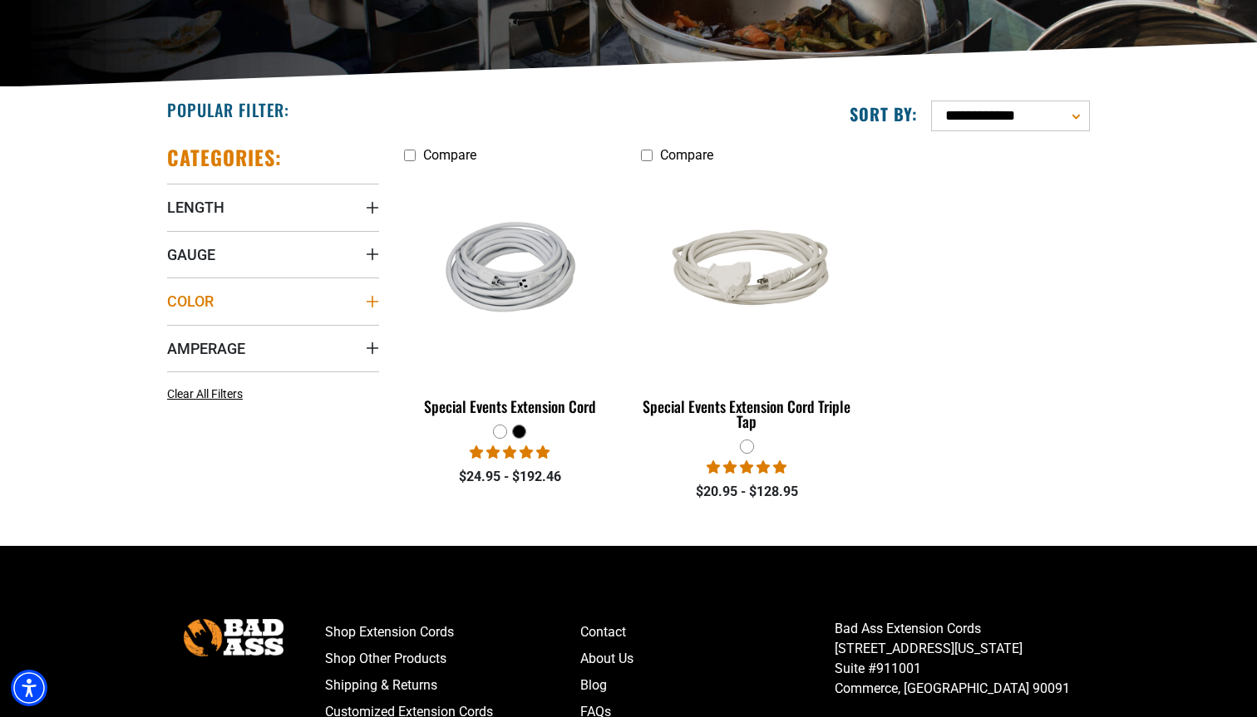
click at [371, 297] on icon "Color" at bounding box center [372, 301] width 13 height 13
click at [177, 333] on icon at bounding box center [173, 336] width 13 height 22
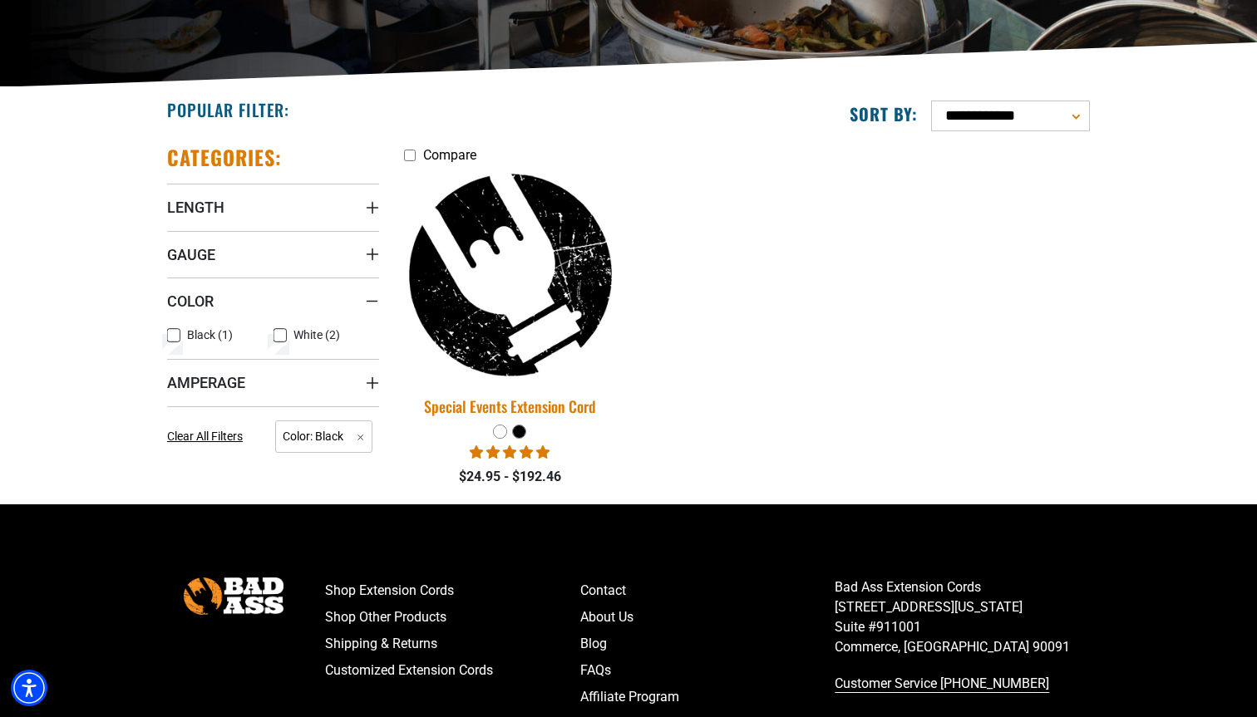
click at [473, 411] on div "Special Events Extension Cord" at bounding box center [510, 406] width 212 height 15
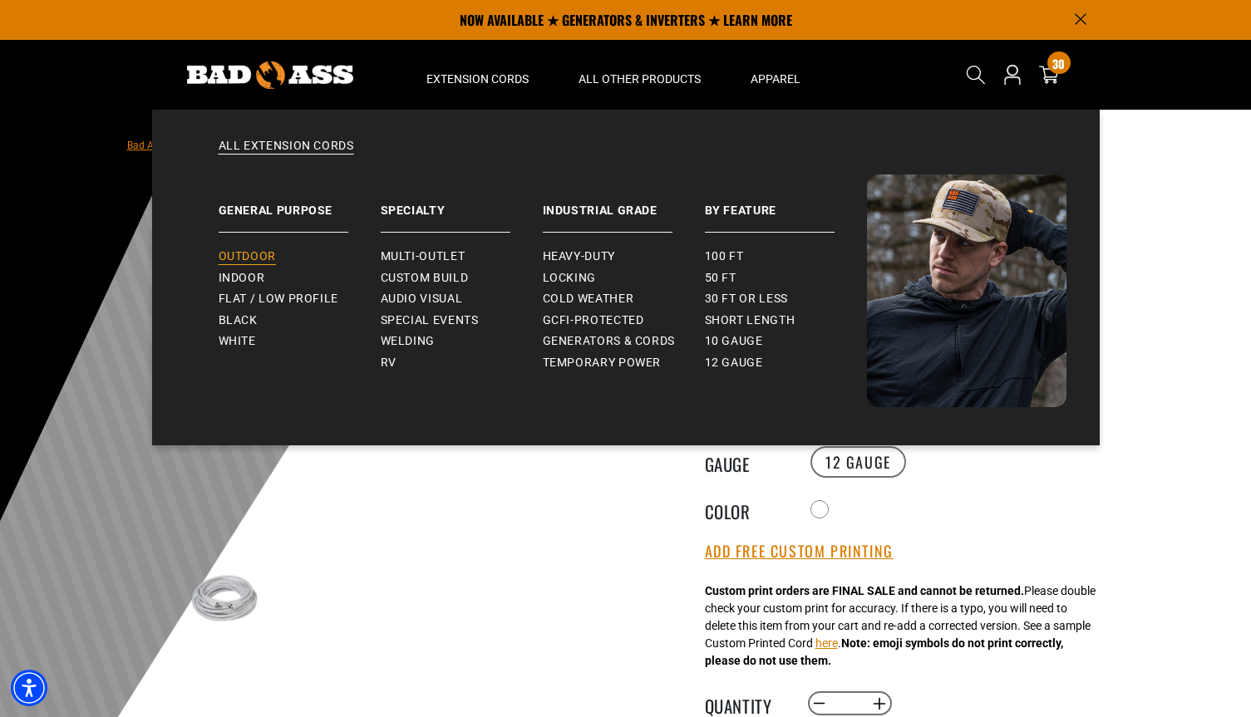
click at [289, 259] on link "Outdoor" at bounding box center [300, 257] width 162 height 22
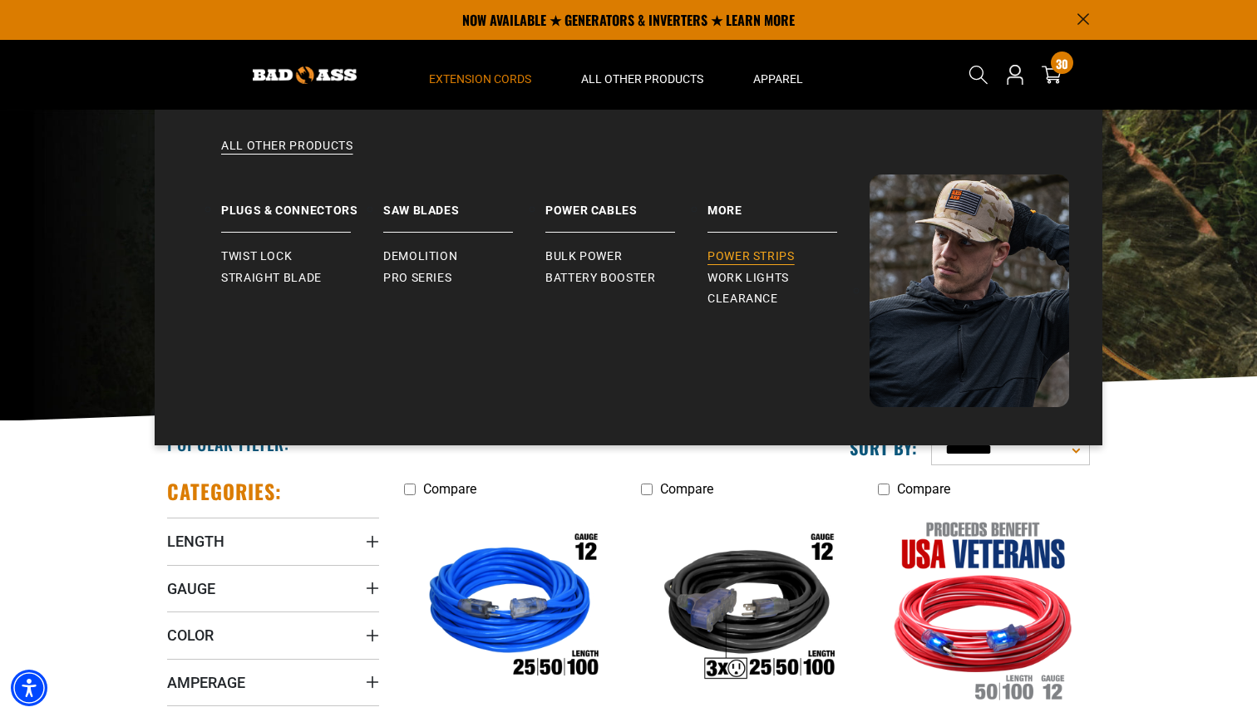
click at [751, 264] on span "Power Strips" at bounding box center [750, 256] width 87 height 15
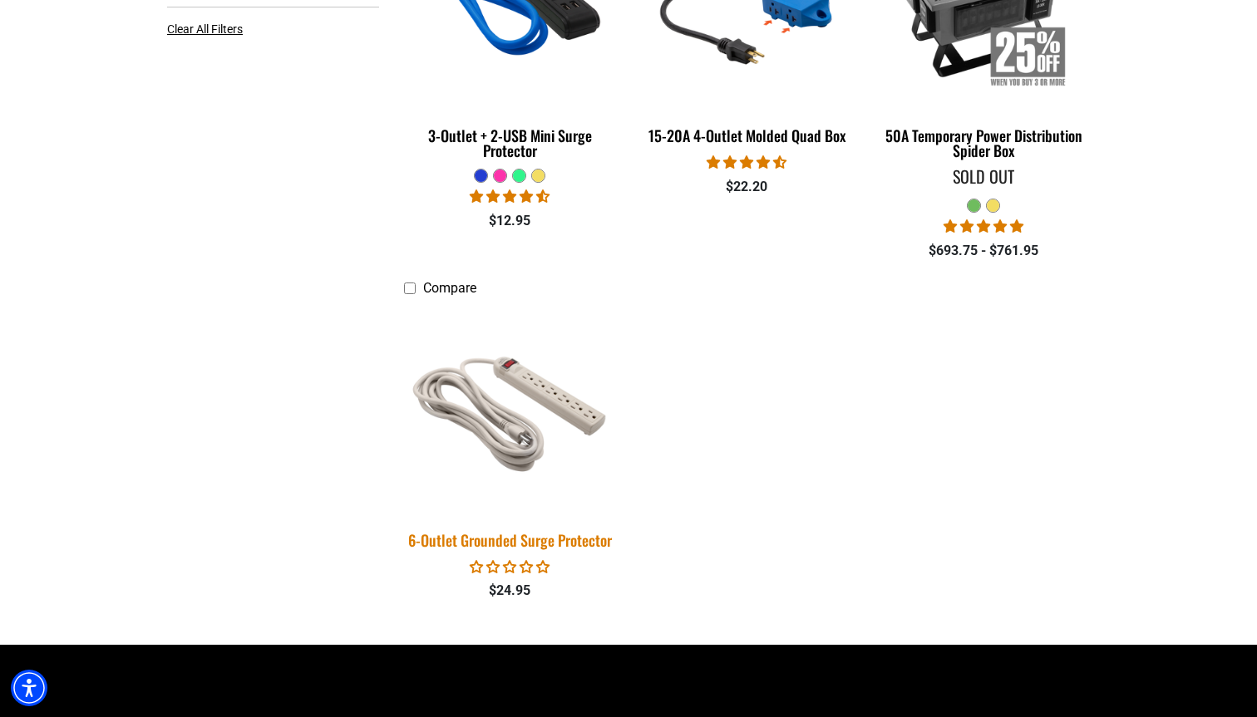
scroll to position [618, 0]
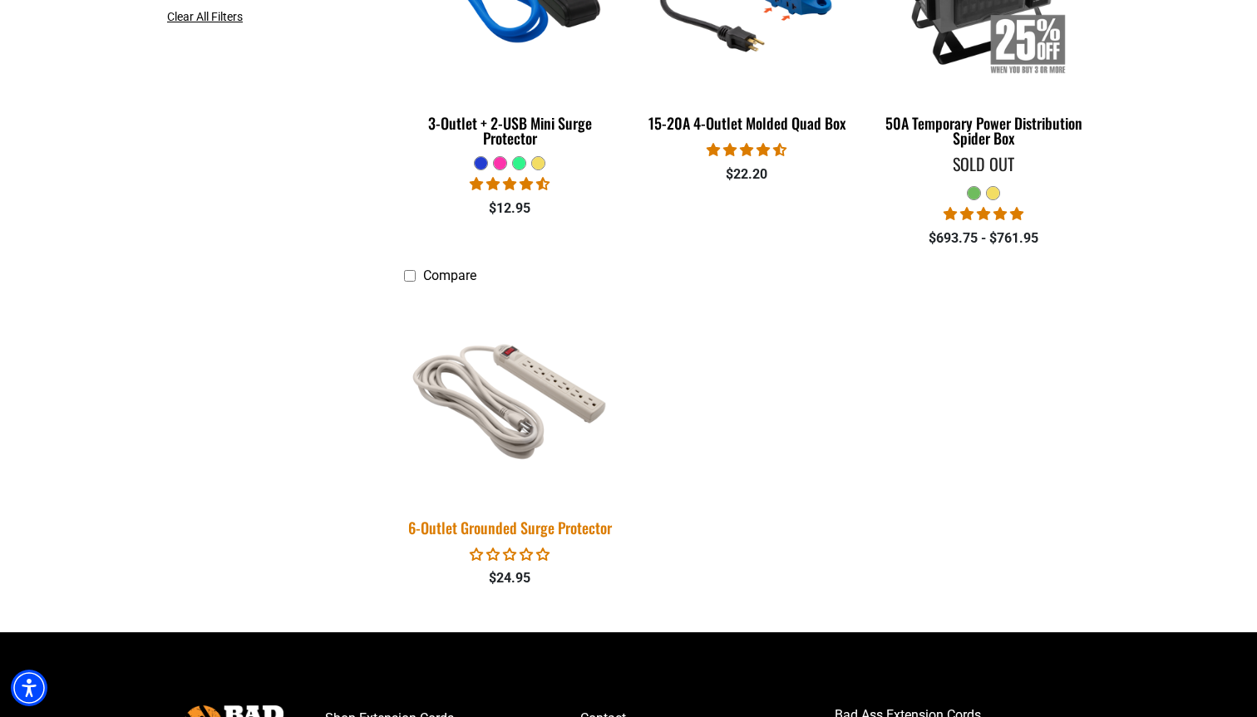
click at [510, 522] on div "6-Outlet Grounded Surge Protector" at bounding box center [510, 527] width 212 height 15
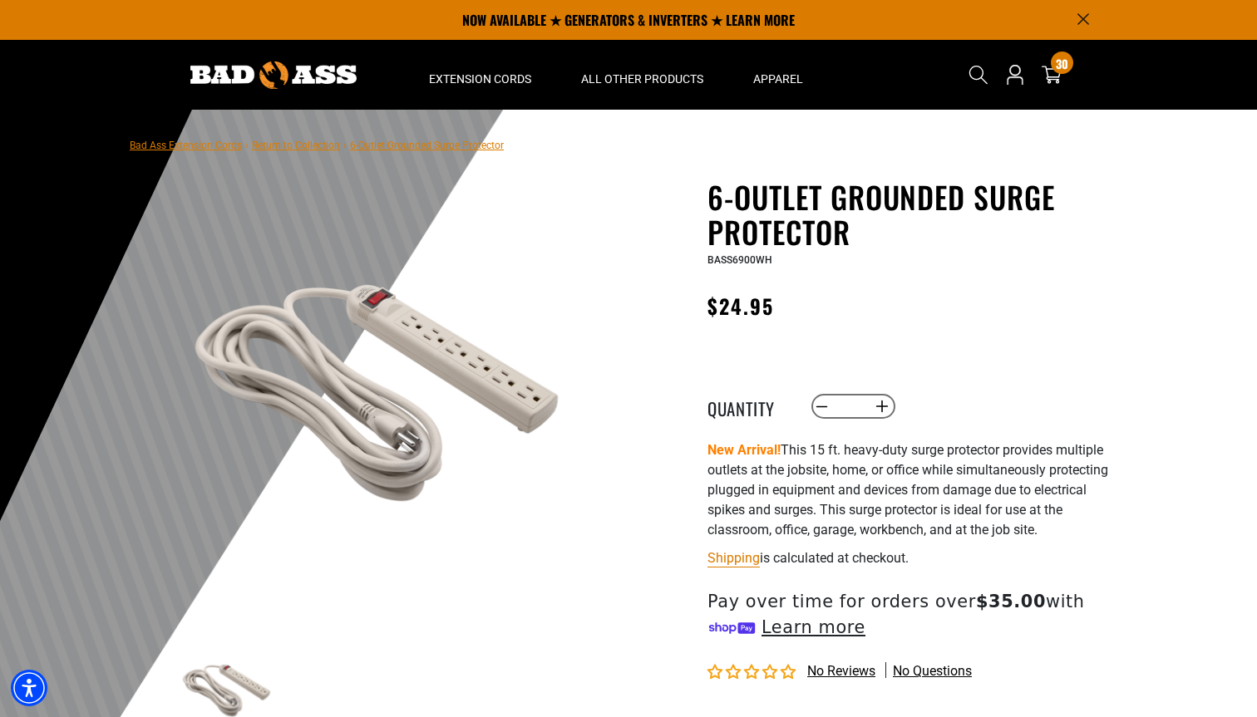
click at [316, 79] on img at bounding box center [273, 75] width 166 height 27
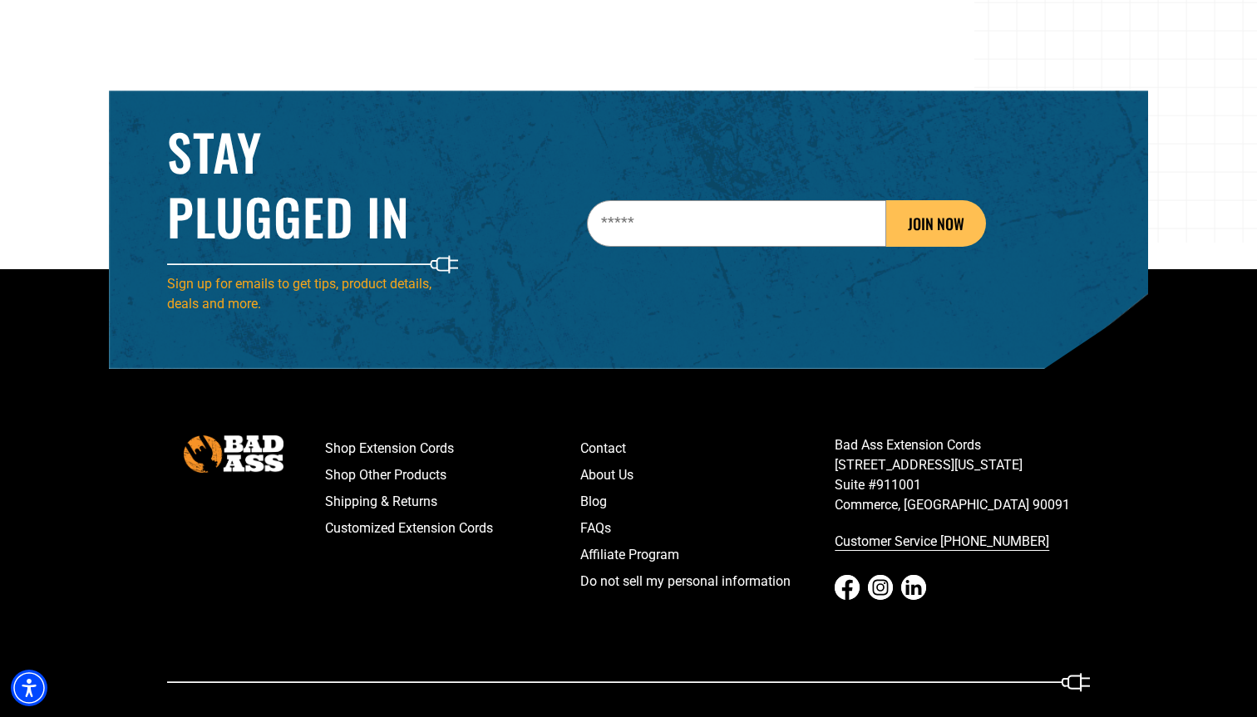
scroll to position [2619, 0]
